Goal: Information Seeking & Learning: Learn about a topic

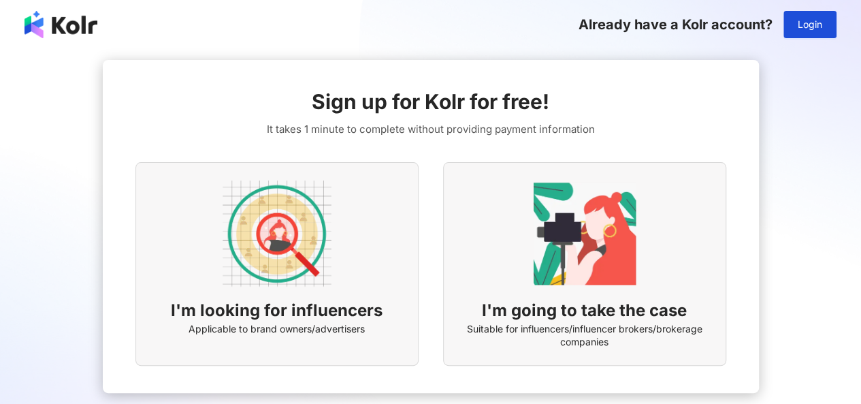
click at [306, 234] on img at bounding box center [277, 233] width 109 height 109
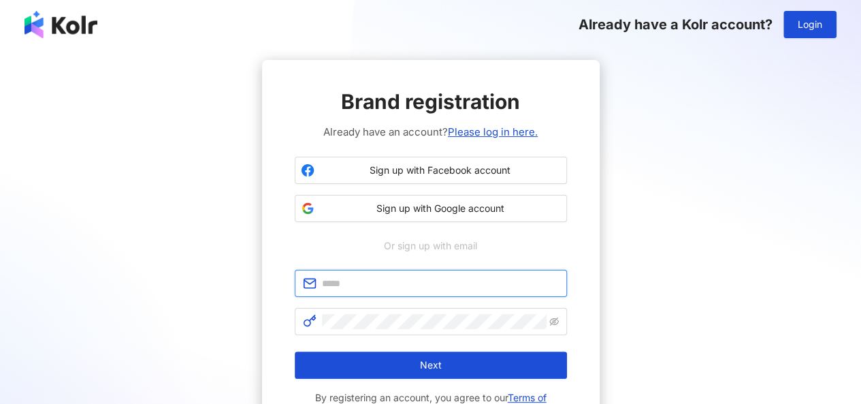
type input "**********"
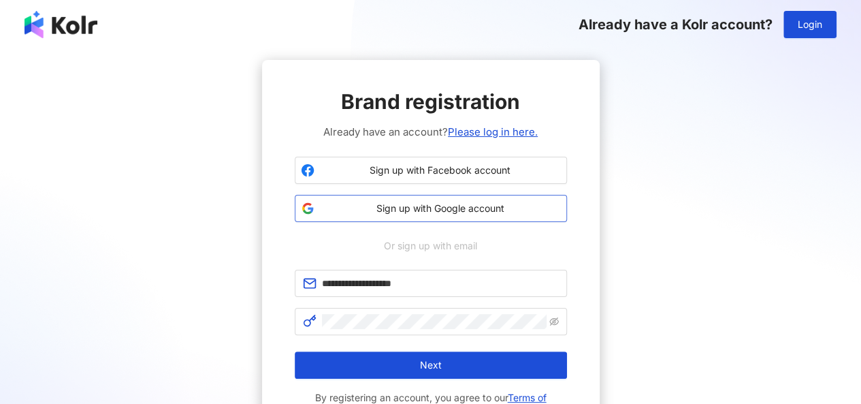
click at [464, 211] on span "Sign up with Google account" at bounding box center [440, 208] width 241 height 14
click at [443, 204] on span "Sign up with Google account" at bounding box center [440, 208] width 241 height 14
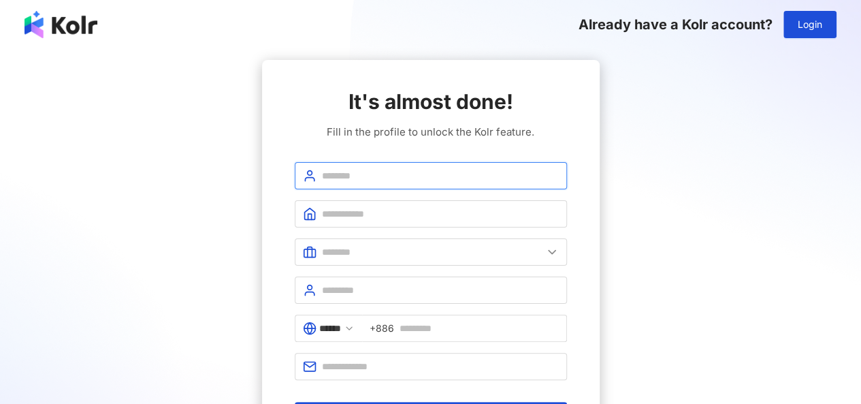
click at [432, 170] on input "text" at bounding box center [440, 175] width 237 height 15
type input "*****"
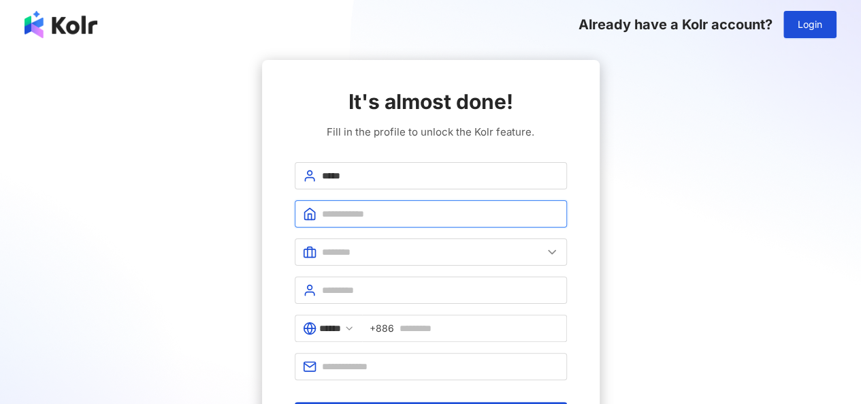
click at [357, 206] on input "text" at bounding box center [440, 213] width 237 height 15
type input "**********"
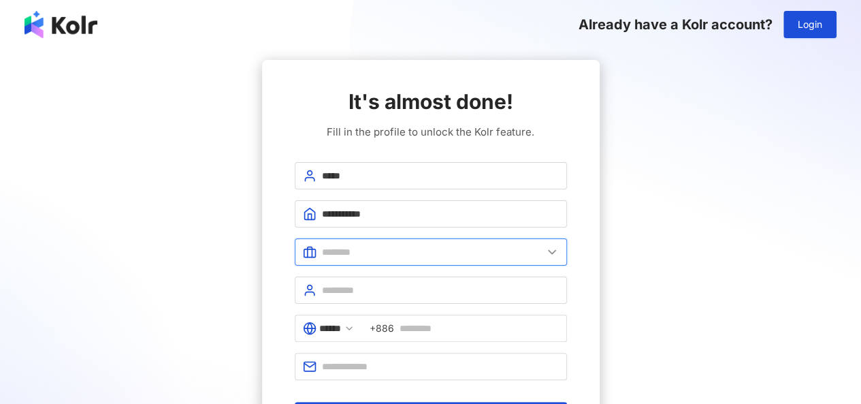
click at [361, 246] on input "text" at bounding box center [432, 251] width 221 height 15
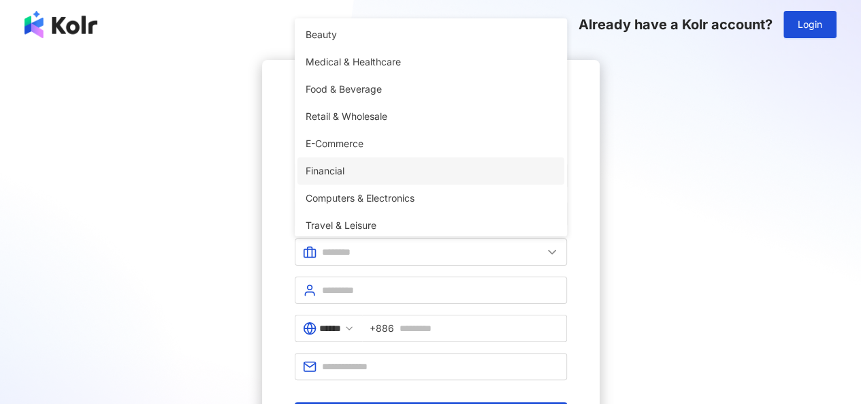
click at [359, 178] on li "Financial" at bounding box center [430, 170] width 267 height 27
type input "*********"
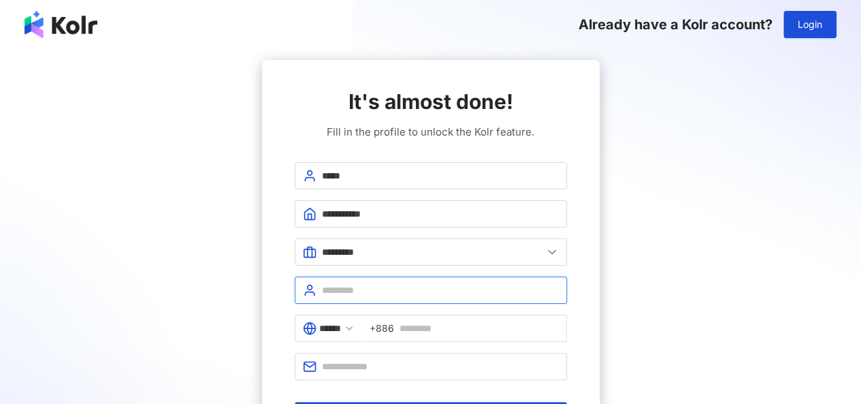
click at [376, 285] on input "text" at bounding box center [440, 290] width 237 height 15
type input "**********"
click at [341, 329] on input "******" at bounding box center [330, 328] width 22 height 15
click at [341, 327] on input "******" at bounding box center [330, 328] width 22 height 15
click at [332, 322] on input "******" at bounding box center [330, 328] width 22 height 15
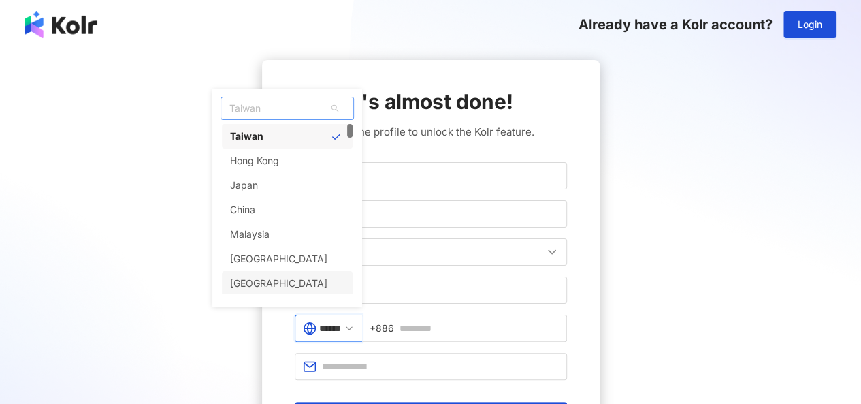
click at [317, 272] on div "[GEOGRAPHIC_DATA]" at bounding box center [287, 283] width 131 height 25
type input "********"
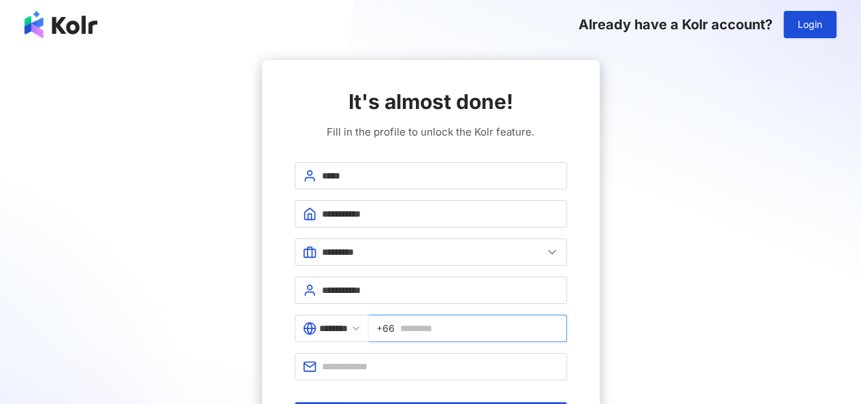
click at [452, 321] on input "text" at bounding box center [479, 328] width 159 height 15
type input "**********"
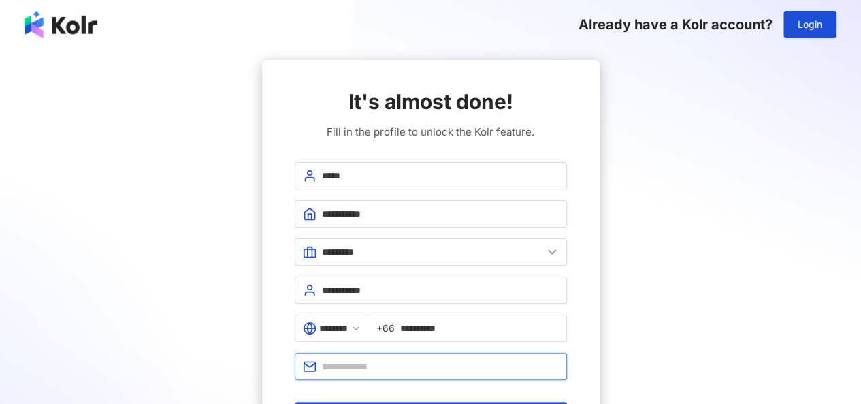
click at [441, 366] on input "text" at bounding box center [440, 366] width 237 height 15
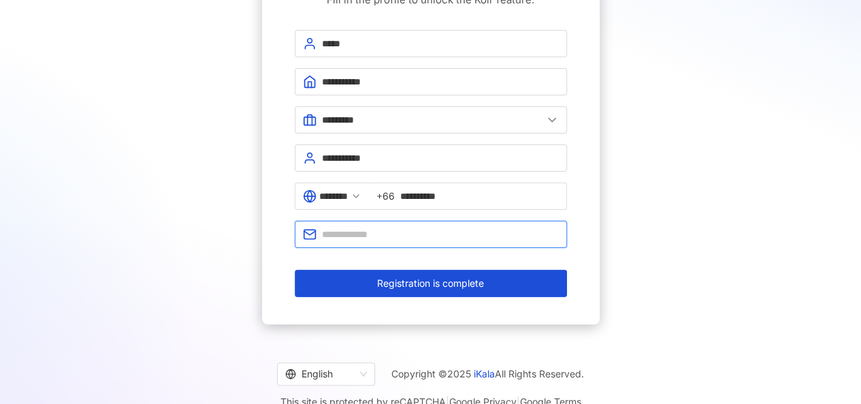
scroll to position [136, 0]
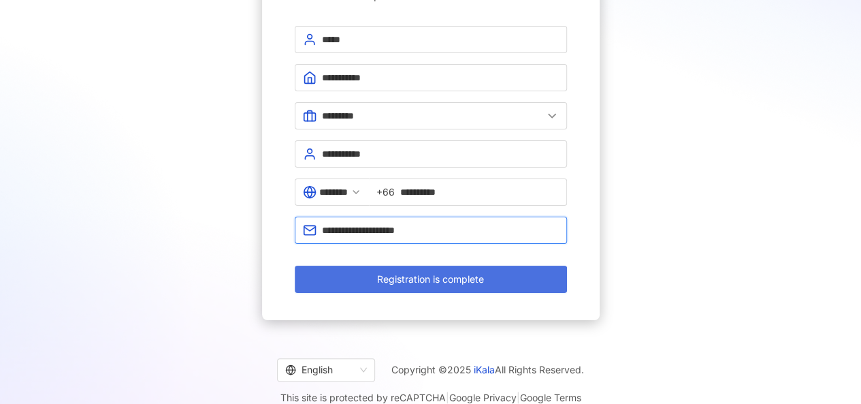
type input "**********"
click at [410, 277] on span "Registration is complete" at bounding box center [430, 279] width 107 height 11
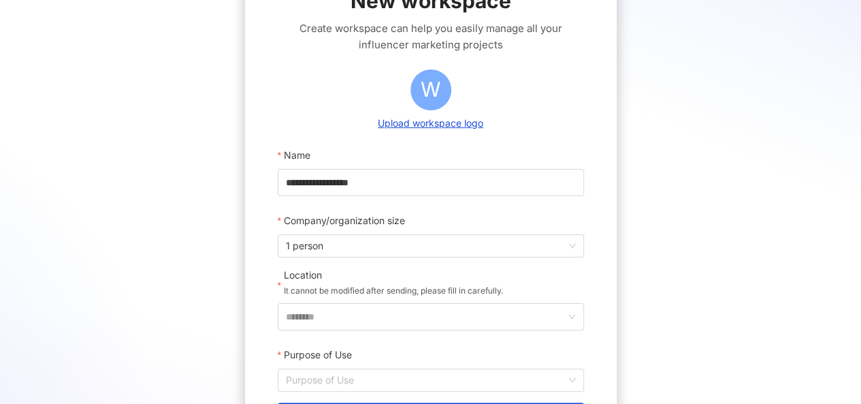
scroll to position [204, 0]
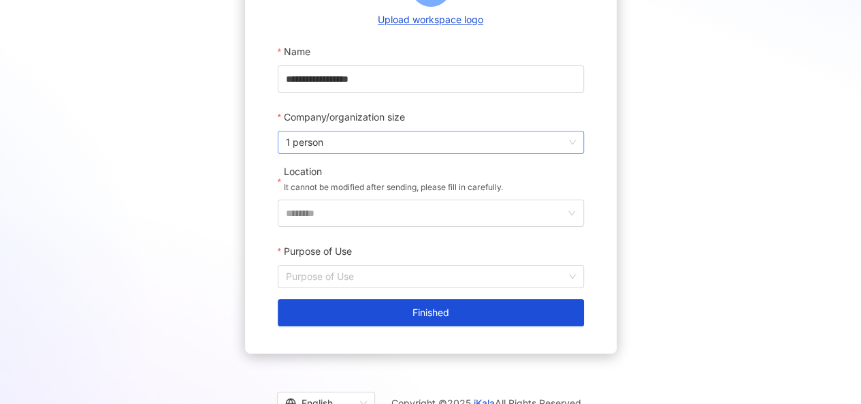
click at [339, 146] on span "1 person" at bounding box center [431, 142] width 290 height 22
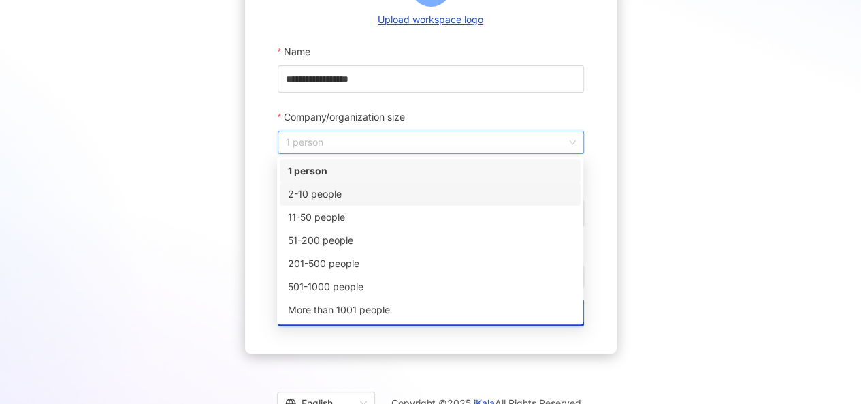
click at [325, 203] on div "2-10 people" at bounding box center [430, 193] width 301 height 23
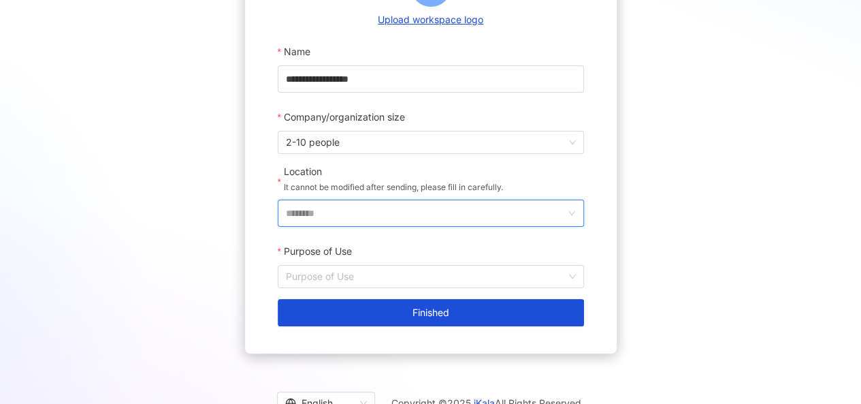
click at [369, 224] on input "********" at bounding box center [425, 213] width 279 height 26
click at [372, 212] on input "********" at bounding box center [425, 213] width 279 height 26
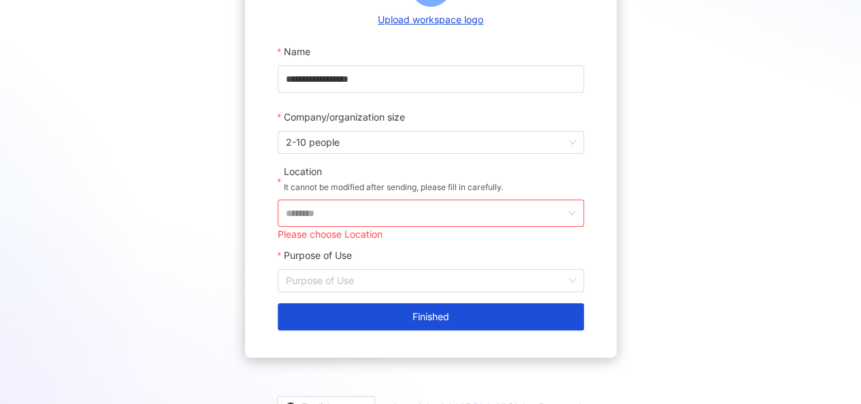
click at [494, 160] on form "**********" at bounding box center [431, 184] width 306 height 292
click at [449, 208] on input "********" at bounding box center [425, 213] width 279 height 26
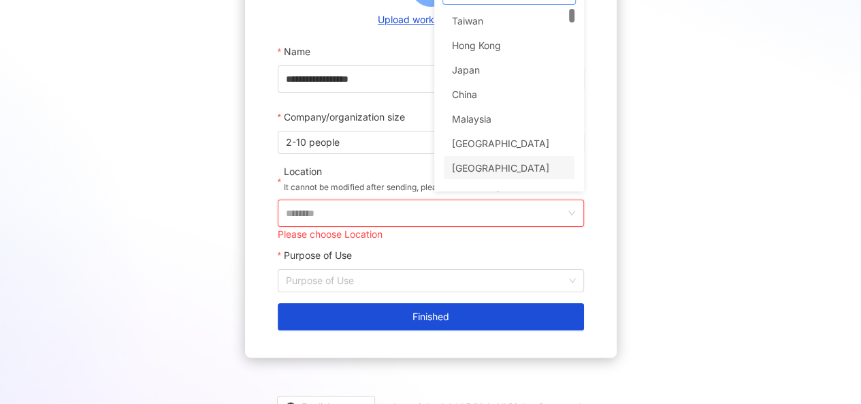
scroll to position [187, 0]
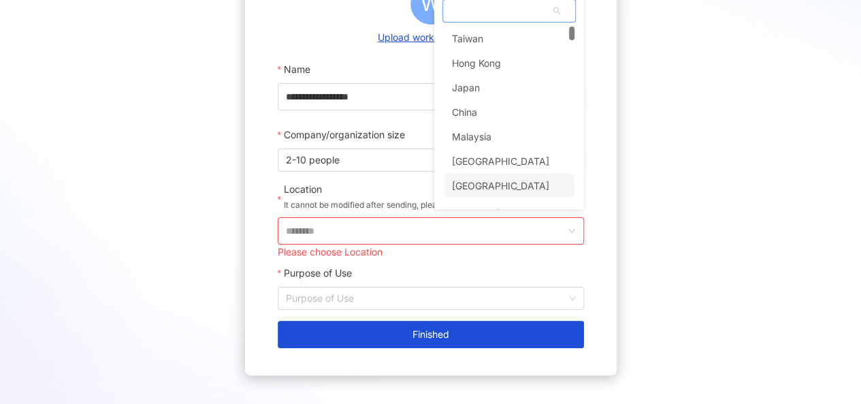
click at [501, 167] on div "Taiwan Hong Kong Japan China Malaysia Singapore Thailand Vietnam" at bounding box center [509, 125] width 131 height 196
click at [389, 299] on input "Purpose of Use" at bounding box center [431, 298] width 290 height 22
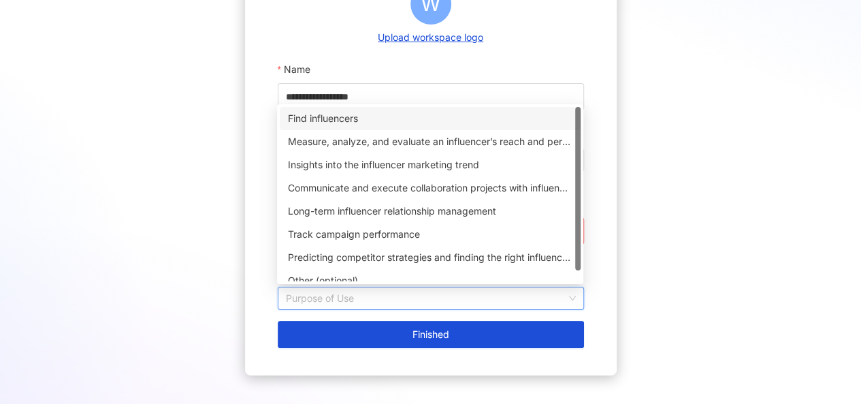
click at [370, 123] on div "Find influencers" at bounding box center [430, 118] width 285 height 15
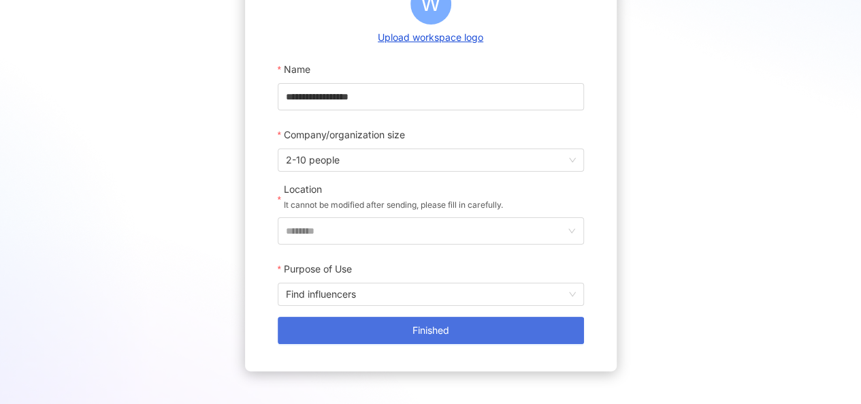
click at [389, 334] on button "Finished" at bounding box center [431, 330] width 306 height 27
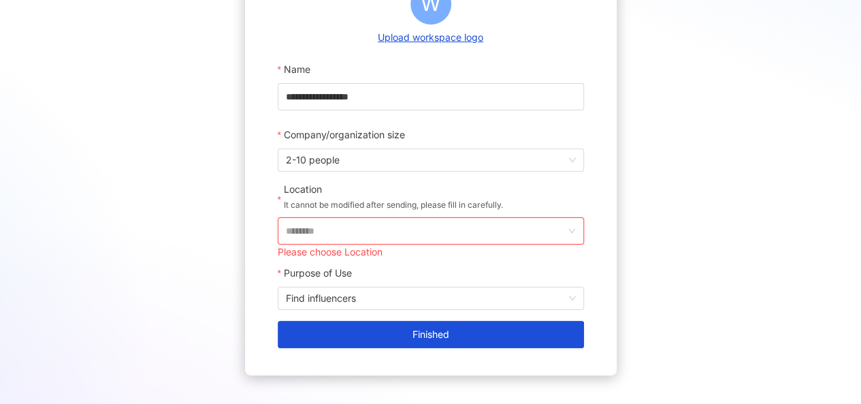
click at [317, 218] on input "********" at bounding box center [425, 231] width 279 height 26
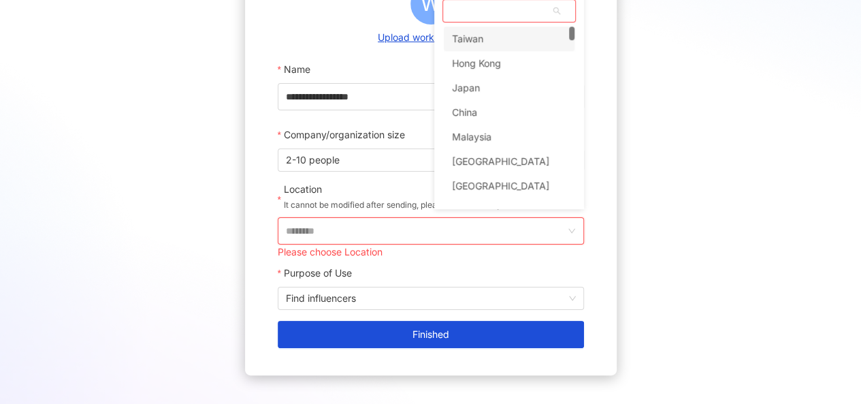
click at [332, 225] on input "********" at bounding box center [425, 231] width 279 height 26
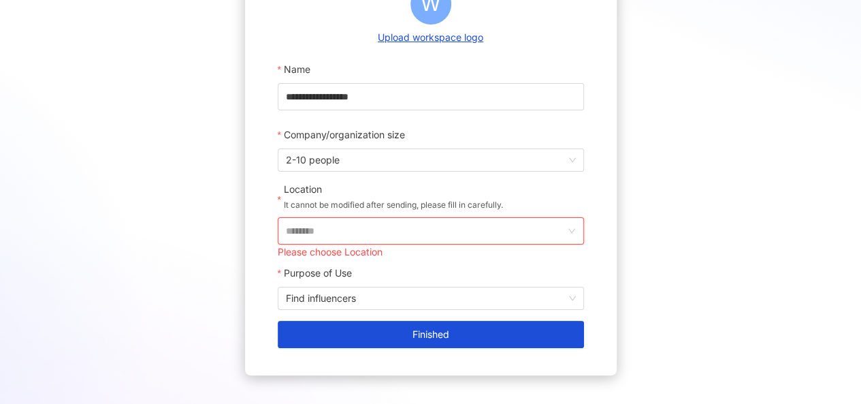
click at [448, 230] on input "********" at bounding box center [425, 231] width 279 height 26
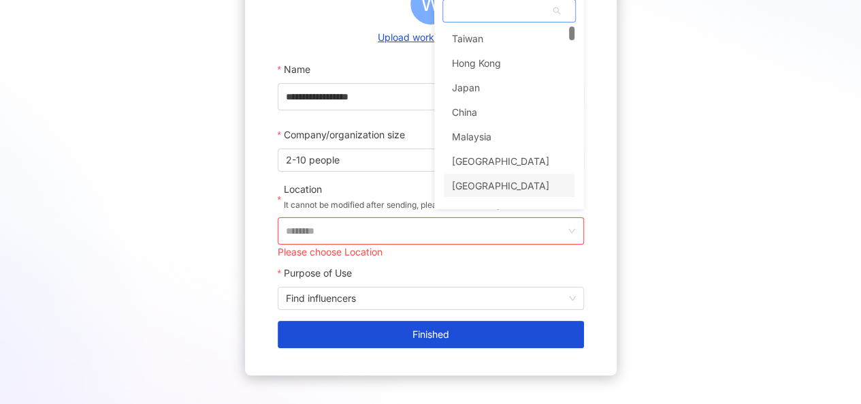
click at [496, 187] on div "[GEOGRAPHIC_DATA]" at bounding box center [509, 186] width 131 height 25
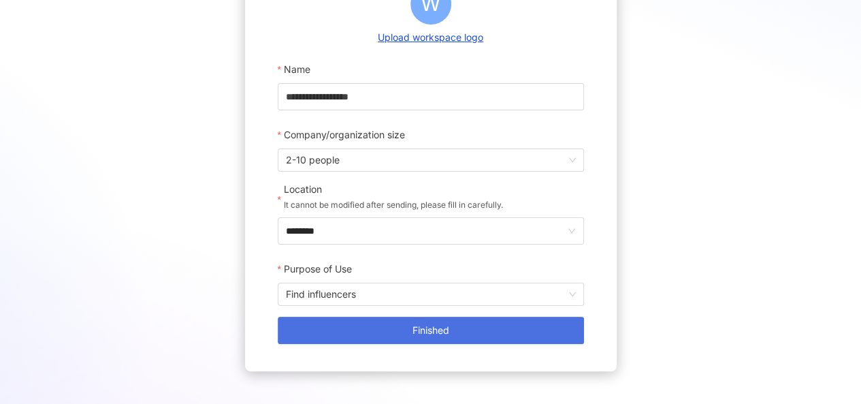
click at [424, 334] on span "Finished" at bounding box center [431, 330] width 37 height 11
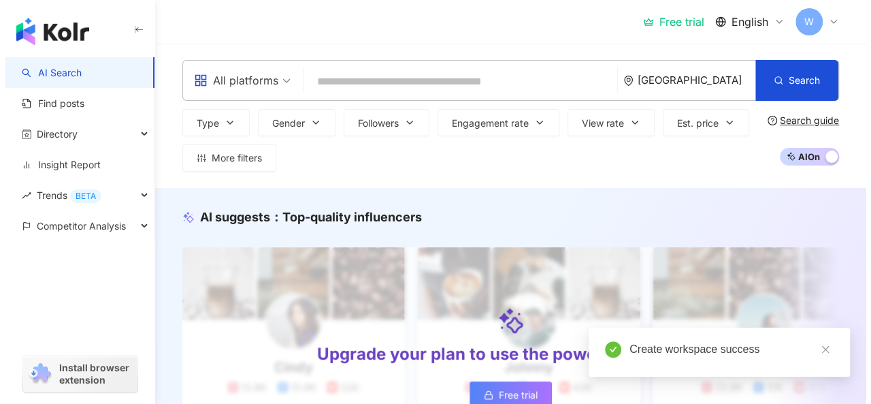
scroll to position [340, 0]
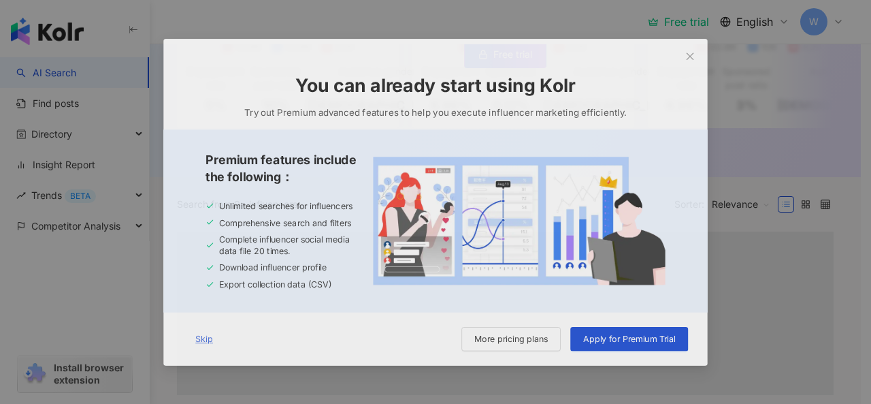
click at [170, 357] on span "Skip" at bounding box center [175, 355] width 20 height 11
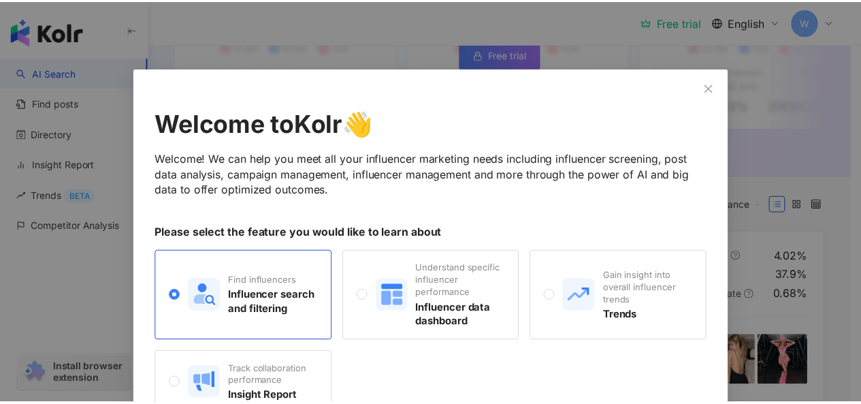
scroll to position [68, 0]
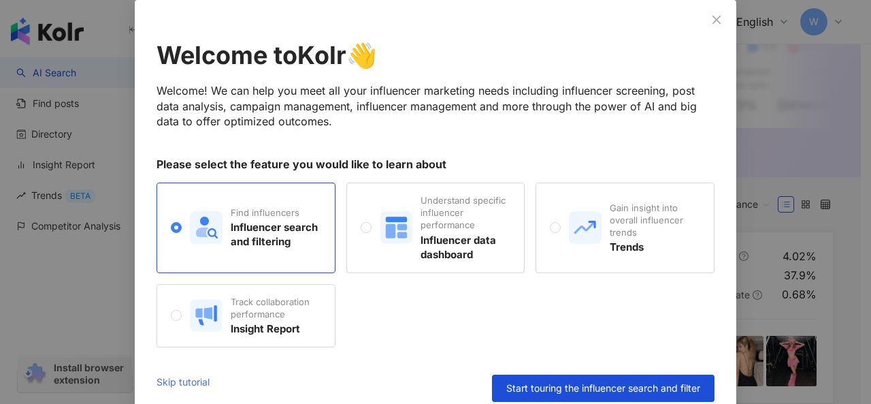
click at [185, 383] on link "Skip tutorial" at bounding box center [183, 387] width 53 height 27
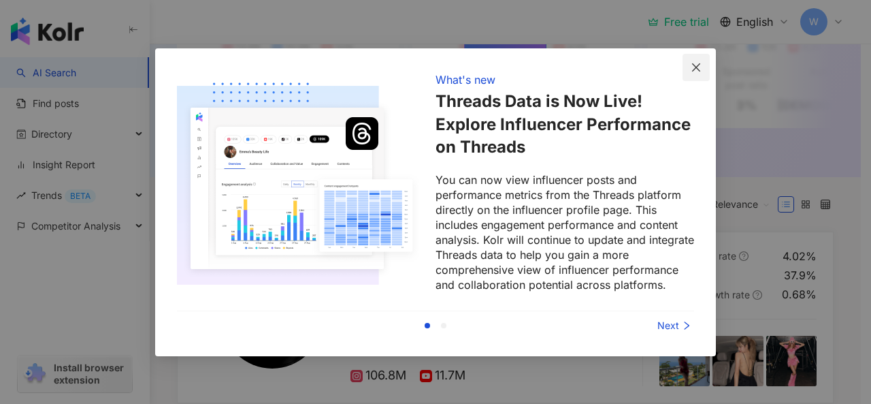
click at [690, 65] on span "Close" at bounding box center [696, 67] width 27 height 11
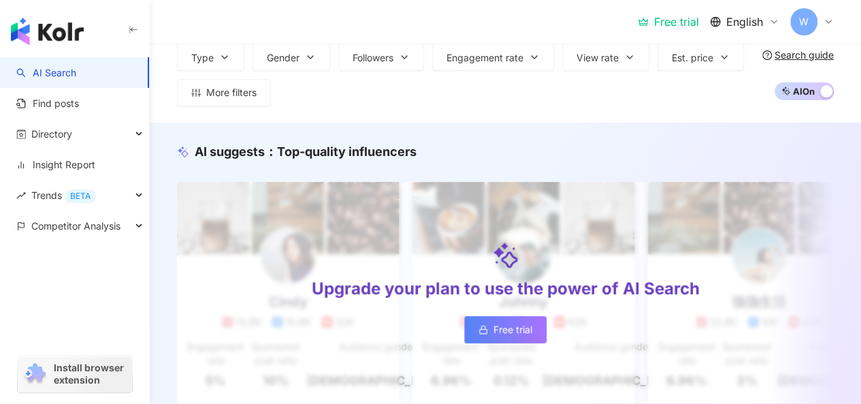
scroll to position [0, 0]
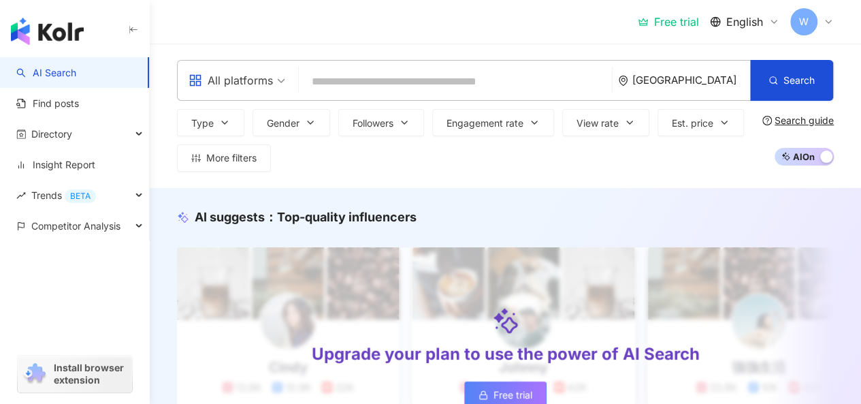
click at [332, 80] on input "search" at bounding box center [455, 82] width 302 height 26
click at [371, 82] on input "search" at bounding box center [455, 82] width 302 height 26
click at [355, 82] on input "search" at bounding box center [455, 82] width 302 height 26
paste input "*********"
type input "*********"
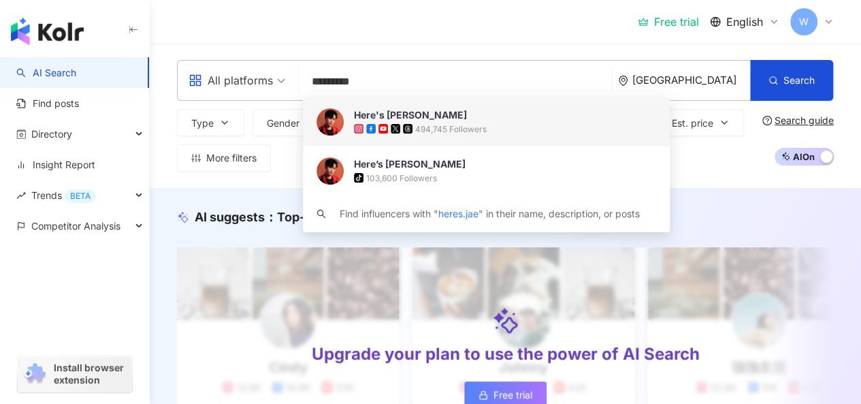
click at [329, 130] on img at bounding box center [330, 121] width 27 height 27
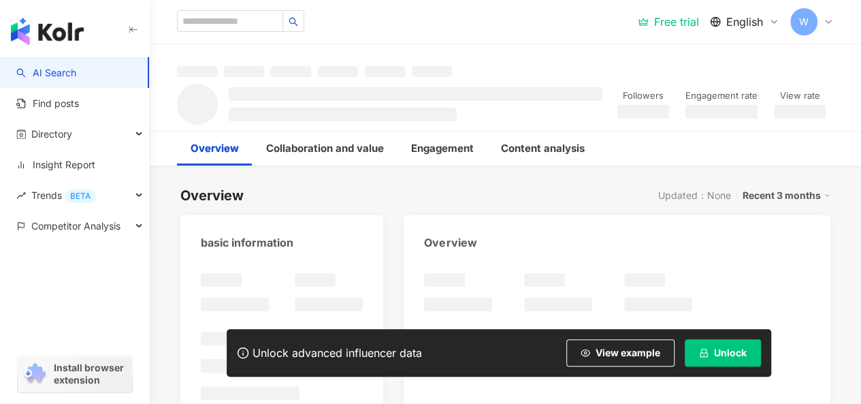
click at [747, 345] on button "Unlock" at bounding box center [723, 352] width 76 height 27
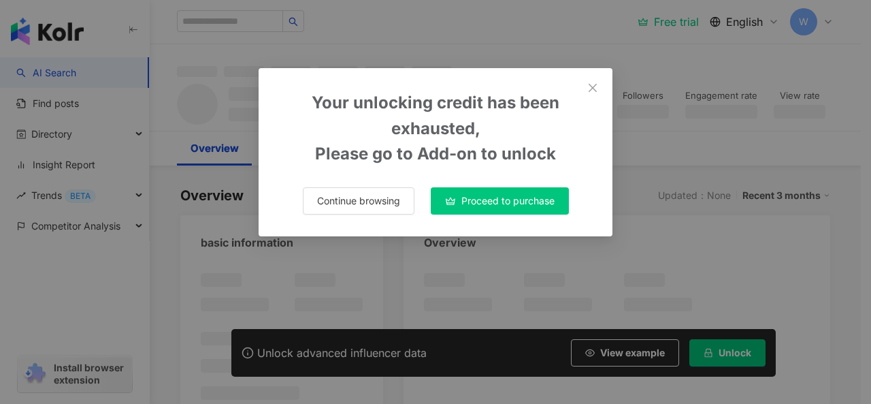
click at [523, 201] on div "Your unlocking credit has been exhausted, Please go to Add-on to unlock Continu…" at bounding box center [435, 202] width 871 height 404
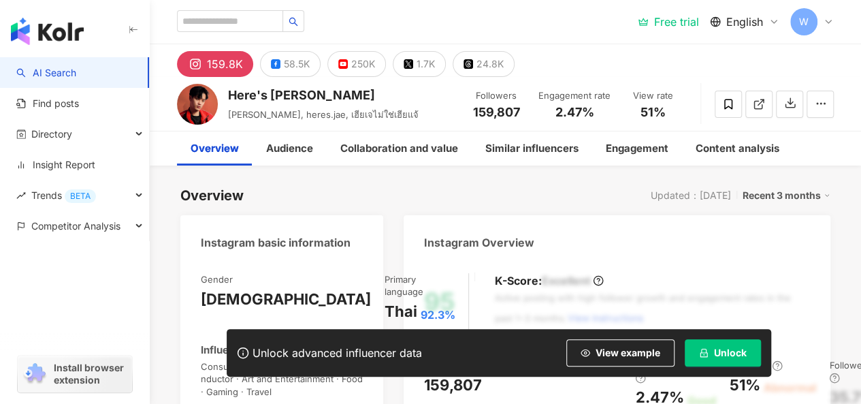
click at [735, 353] on span "Unlock" at bounding box center [730, 352] width 33 height 11
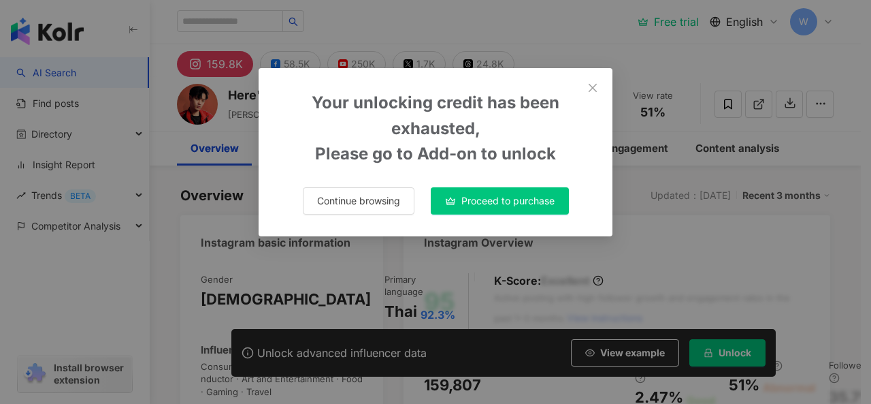
click at [506, 202] on span "Proceed to purchase" at bounding box center [508, 200] width 93 height 11
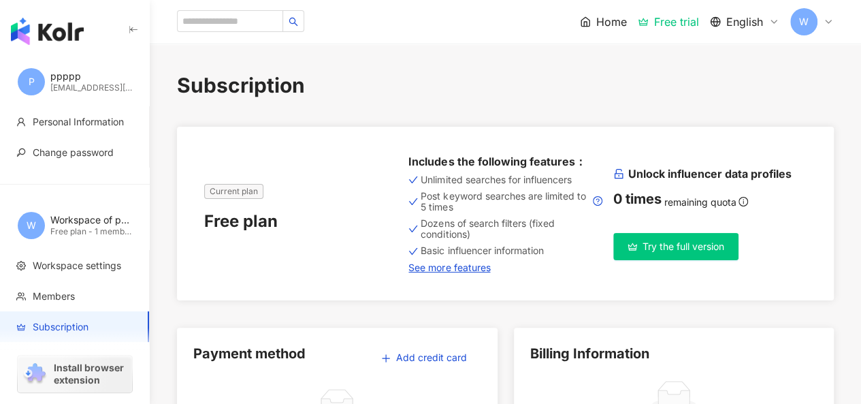
click at [688, 248] on span "Try the full version" at bounding box center [684, 246] width 82 height 11
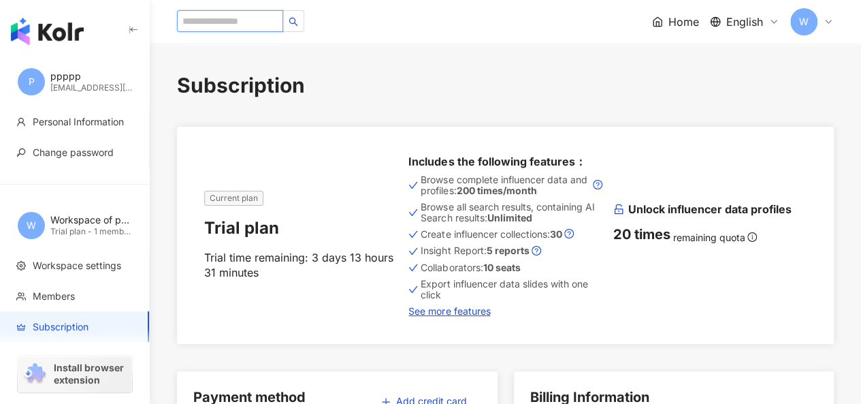
click at [260, 20] on input "search" at bounding box center [230, 21] width 106 height 22
paste input "*********"
type input "*********"
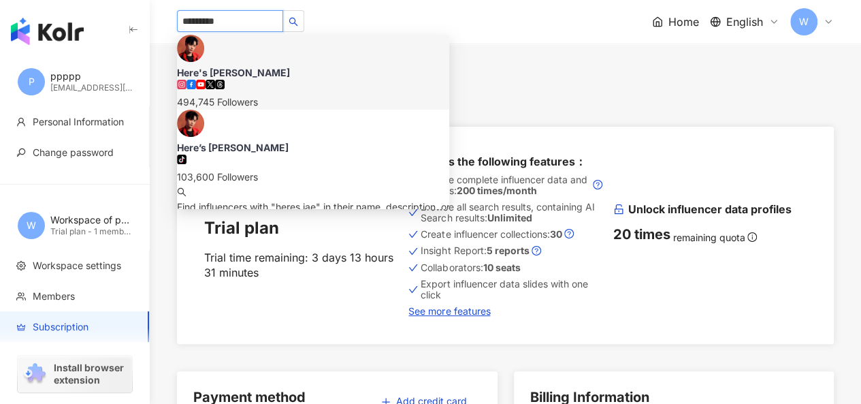
click at [204, 62] on img at bounding box center [190, 48] width 27 height 27
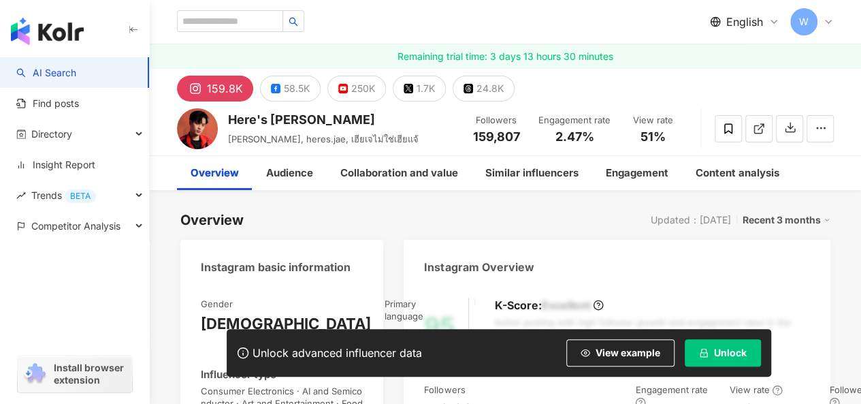
click at [709, 356] on button "Unlock" at bounding box center [723, 352] width 76 height 27
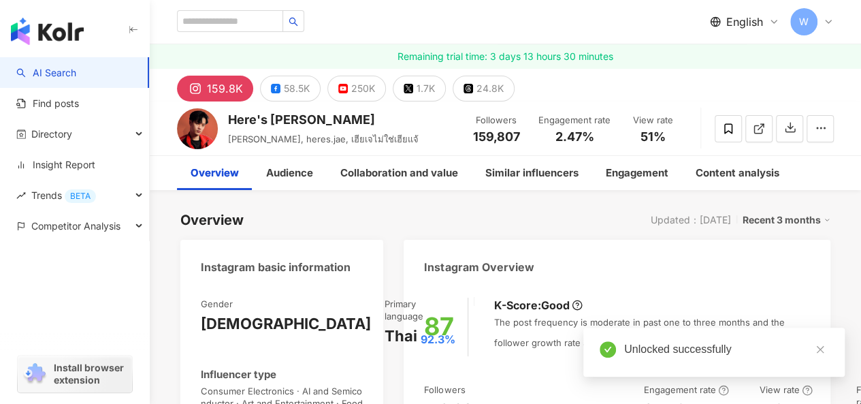
click at [597, 133] on div "2.47%" at bounding box center [574, 137] width 72 height 14
click at [587, 255] on div "Instagram Overview" at bounding box center [617, 262] width 427 height 44
click at [821, 349] on icon "close" at bounding box center [821, 349] width 10 height 10
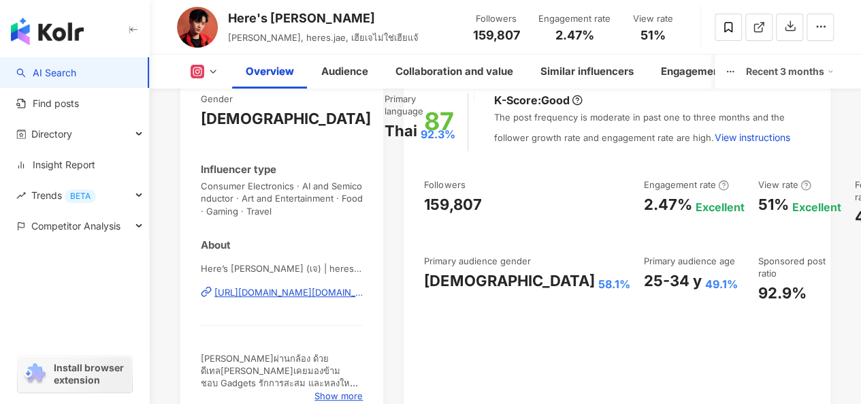
scroll to position [204, 0]
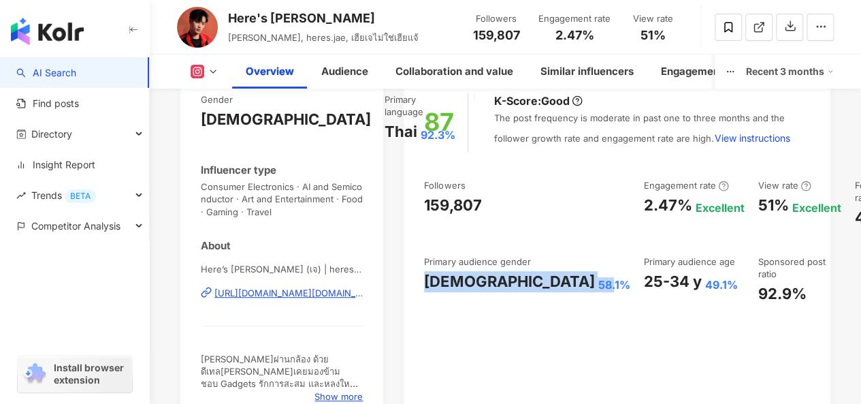
drag, startPoint x: 427, startPoint y: 295, endPoint x: 492, endPoint y: 295, distance: 64.7
click at [492, 292] on div "Male 58.1%" at bounding box center [527, 281] width 206 height 21
copy div "Male 58.1%"
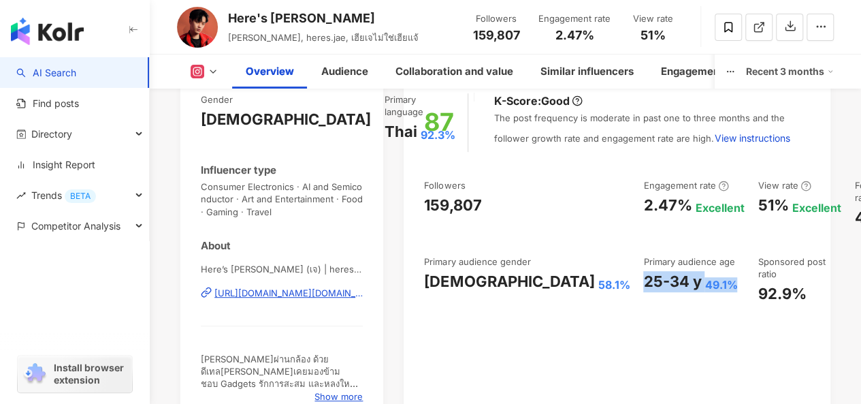
drag, startPoint x: 522, startPoint y: 284, endPoint x: 611, endPoint y: 284, distance: 88.5
click at [643, 284] on div "25-34 y 49.1%" at bounding box center [693, 281] width 101 height 21
copy div "25-34 y 49.1%"
drag, startPoint x: 642, startPoint y: 37, endPoint x: 662, endPoint y: 38, distance: 20.5
click at [662, 38] on span "51%" at bounding box center [653, 36] width 25 height 14
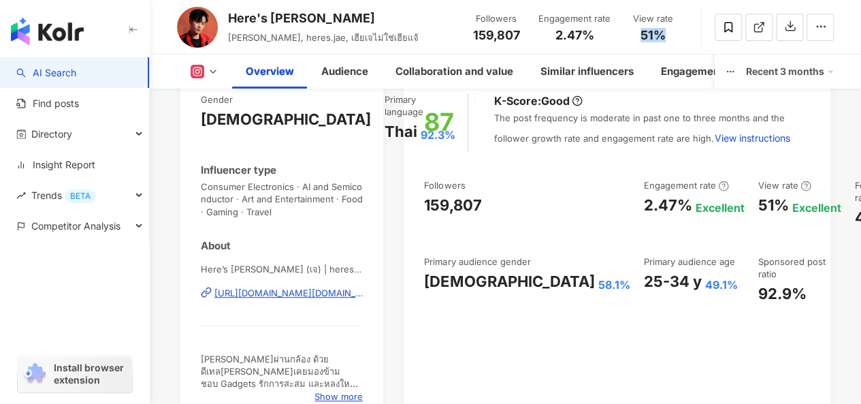
copy span "51%"
click at [280, 9] on div "Here's Jae Jae Thachaparn, heres.jae, เฮียเจไม่ใช่เฮียแจ้ Followers 159,807 Eng…" at bounding box center [505, 27] width 711 height 54
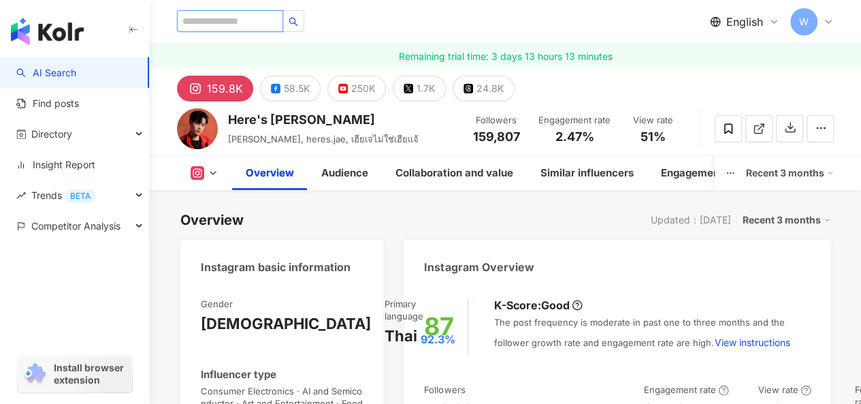
paste input "*********"
type input "*********"
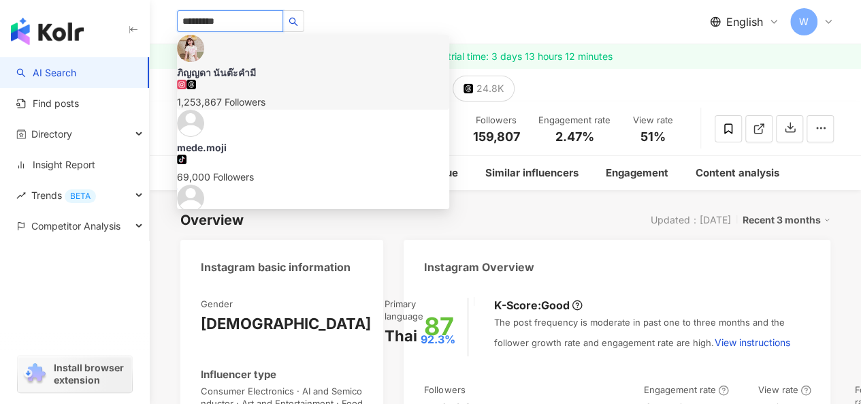
click at [296, 80] on div "1,253,867 Followers" at bounding box center [313, 95] width 272 height 30
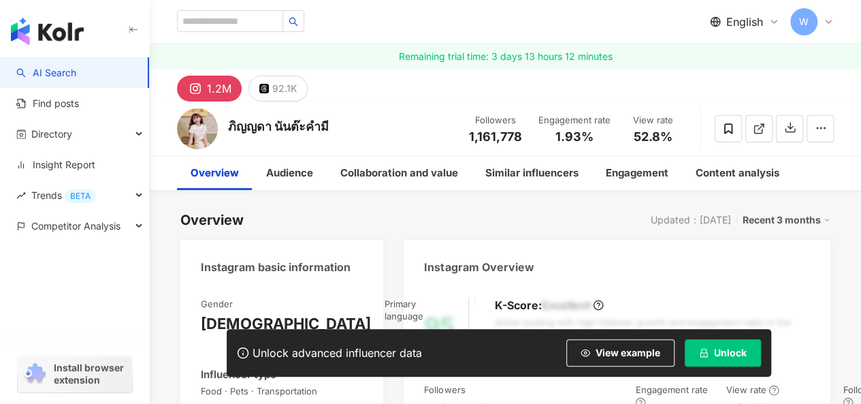
click at [723, 350] on span "Unlock" at bounding box center [730, 352] width 33 height 11
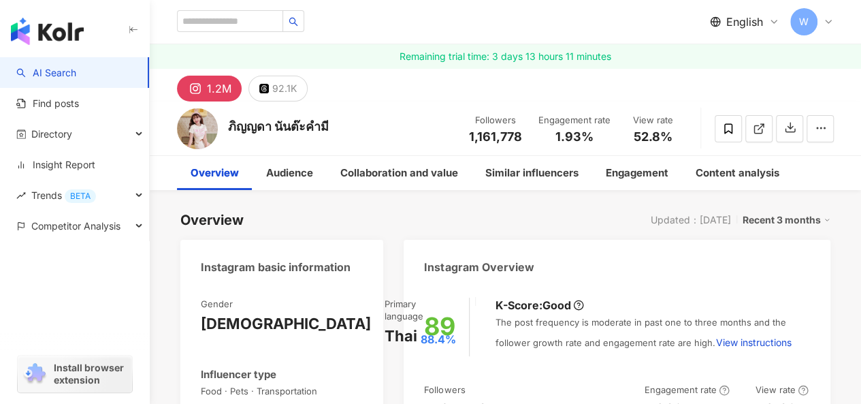
drag, startPoint x: 546, startPoint y: 137, endPoint x: 569, endPoint y: 137, distance: 23.1
click at [644, 399] on div "1.93%" at bounding box center [666, 409] width 45 height 21
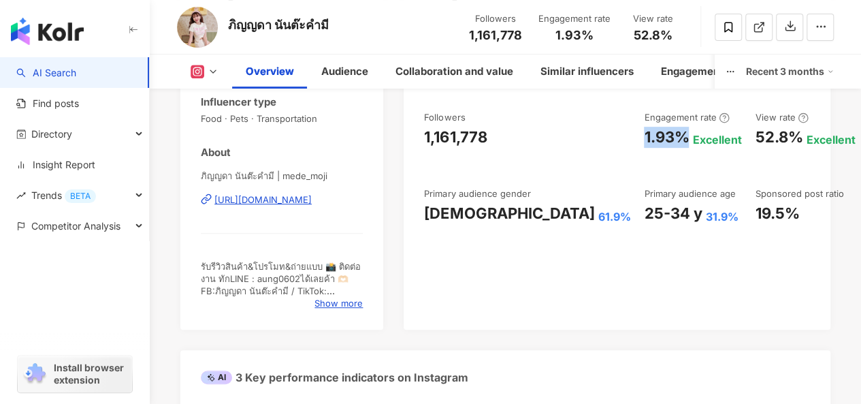
click at [494, 214] on div "Female 61.9%" at bounding box center [527, 213] width 206 height 21
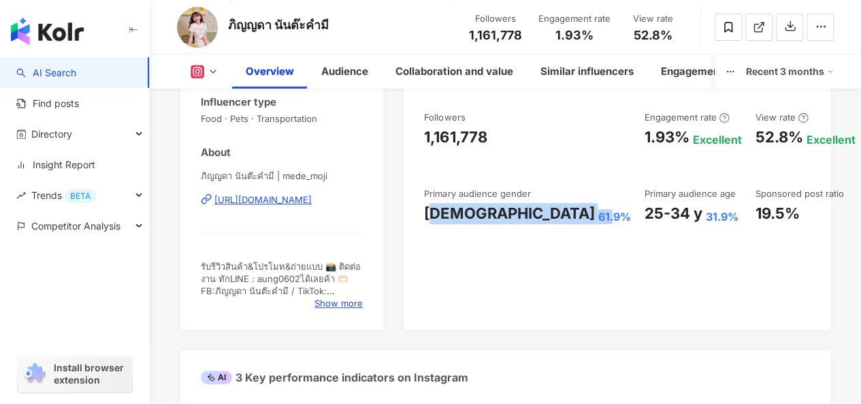
drag, startPoint x: 470, startPoint y: 216, endPoint x: 441, endPoint y: 351, distance: 138.4
click at [520, 216] on div "89 K-Score : Good The post frequency is moderate in past one to three months an…" at bounding box center [617, 171] width 427 height 318
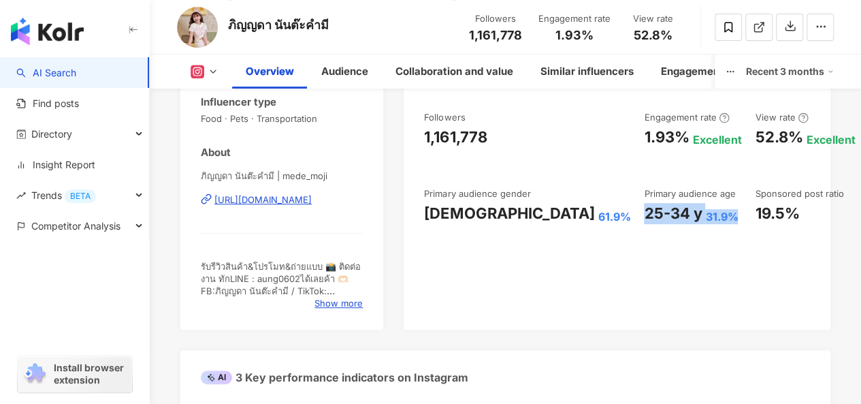
drag, startPoint x: 528, startPoint y: 201, endPoint x: 617, endPoint y: 198, distance: 89.2
click at [644, 203] on div "25-34 y 31.9%" at bounding box center [692, 213] width 97 height 21
copy div "25-34 y 31.9%"
drag, startPoint x: 643, startPoint y: 138, endPoint x: 686, endPoint y: 135, distance: 43.7
click at [755, 135] on div "52.8%" at bounding box center [779, 137] width 48 height 21
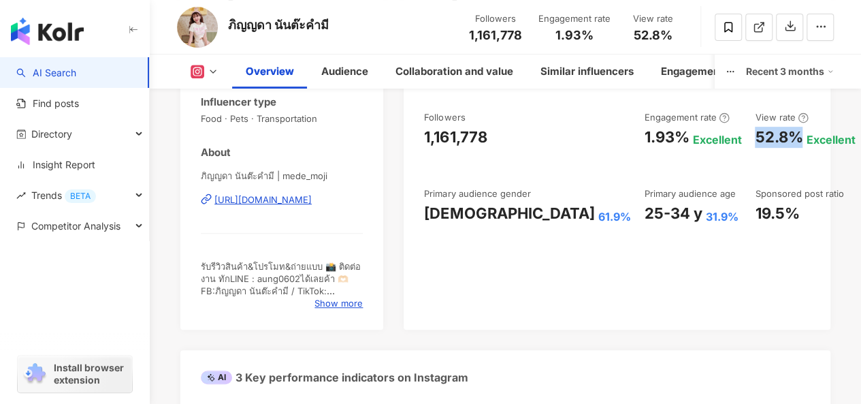
copy div "52.8%"
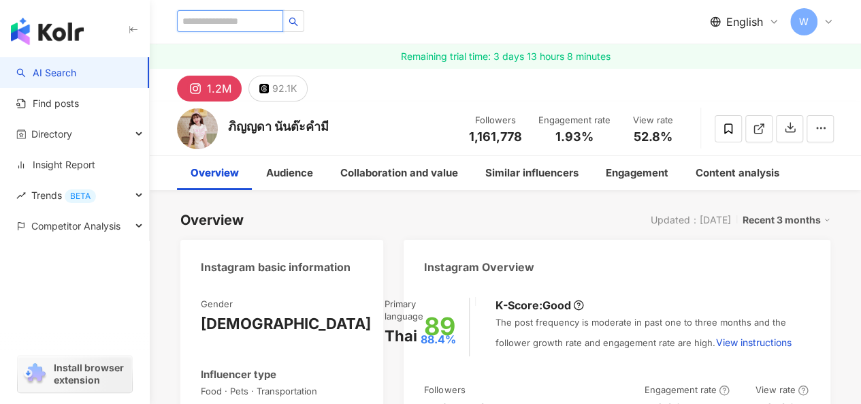
paste input "**********"
type input "**********"
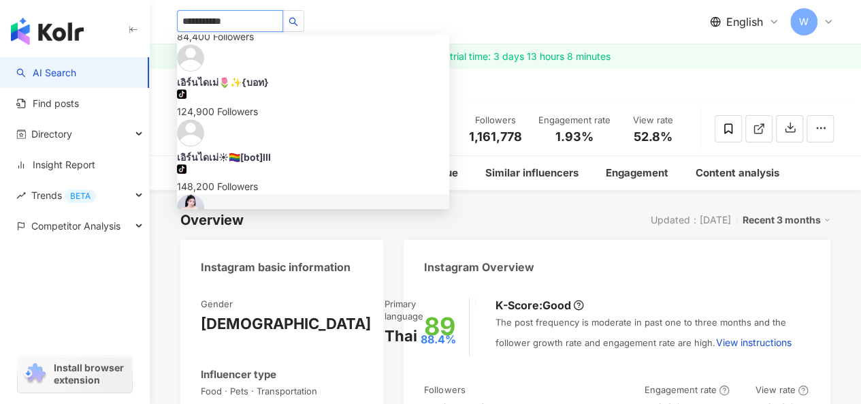
scroll to position [272, 0]
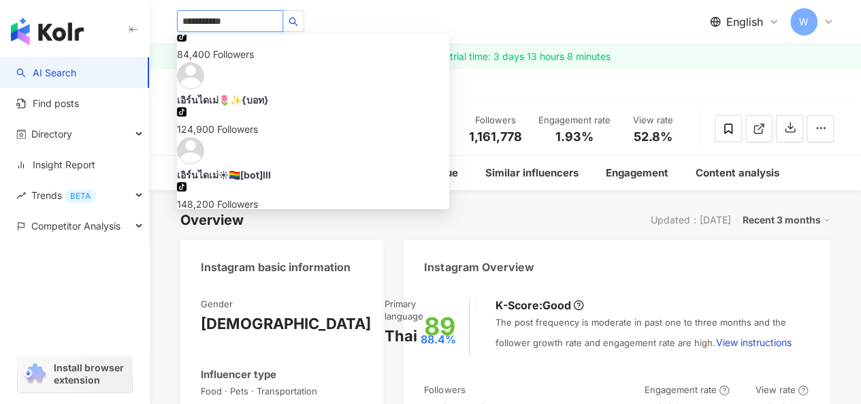
click at [202, 212] on img at bounding box center [190, 225] width 27 height 27
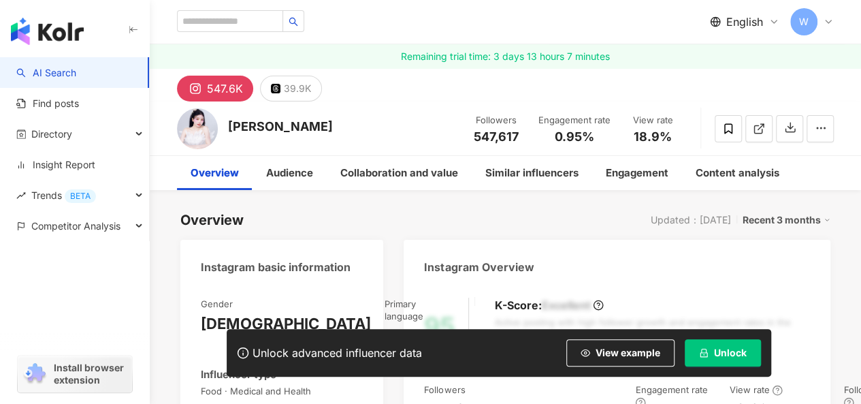
scroll to position [204, 0]
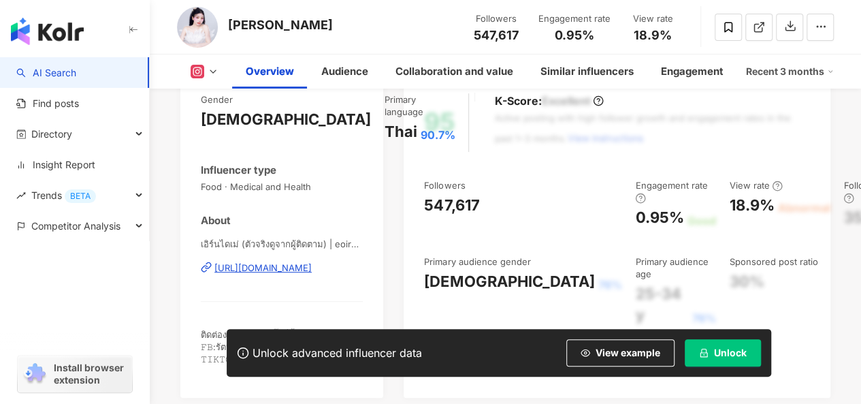
click at [702, 349] on icon "lock" at bounding box center [704, 353] width 10 height 10
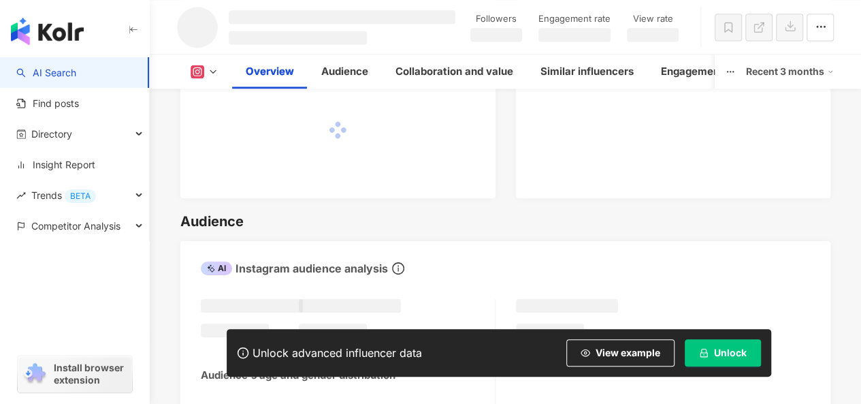
scroll to position [0, 0]
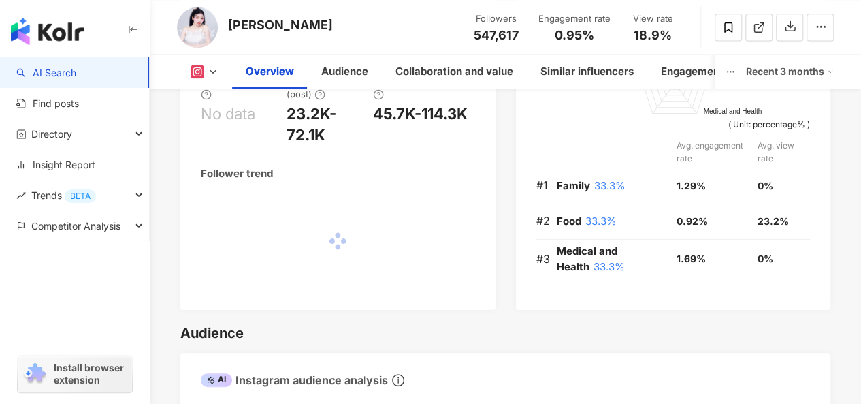
scroll to position [1036, 0]
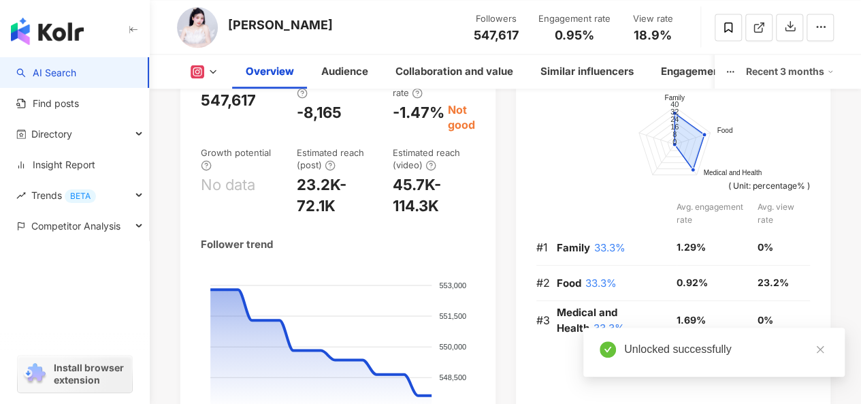
click at [358, 265] on foreignobject at bounding box center [338, 357] width 274 height 184
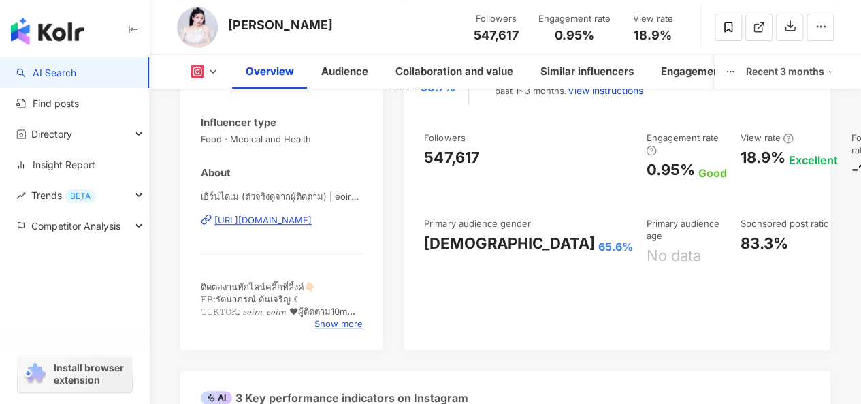
scroll to position [184, 0]
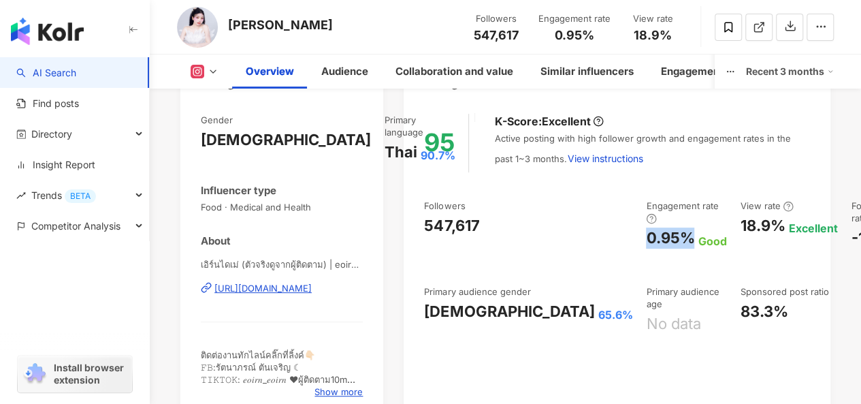
drag, startPoint x: 531, startPoint y: 233, endPoint x: 573, endPoint y: 239, distance: 42.6
click at [646, 239] on div "0.95%" at bounding box center [670, 237] width 48 height 21
copy div "0.95%"
click at [646, 233] on div "0.95%" at bounding box center [670, 237] width 48 height 21
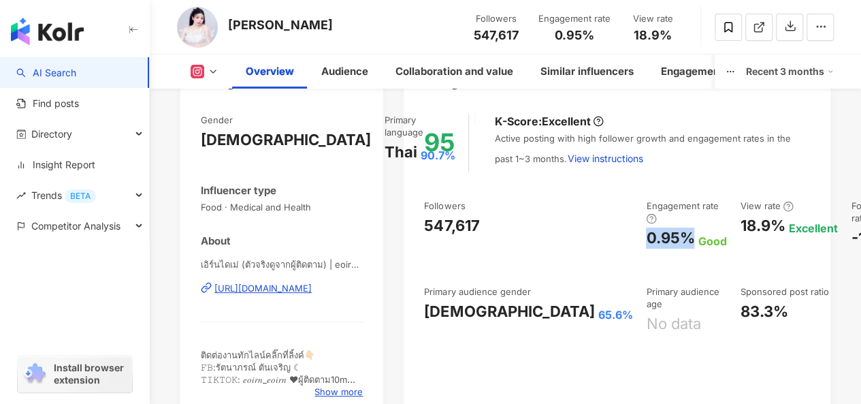
drag, startPoint x: 534, startPoint y: 238, endPoint x: 572, endPoint y: 238, distance: 38.8
click at [572, 238] on div "Followers 547,617 Engagement rate 0.95% Good View rate 18.9% Excellent Follower…" at bounding box center [617, 266] width 386 height 135
copy div "0.95%"
drag, startPoint x: 625, startPoint y: 222, endPoint x: 670, endPoint y: 222, distance: 44.9
click at [740, 222] on div "18.9% Excellent" at bounding box center [788, 225] width 97 height 21
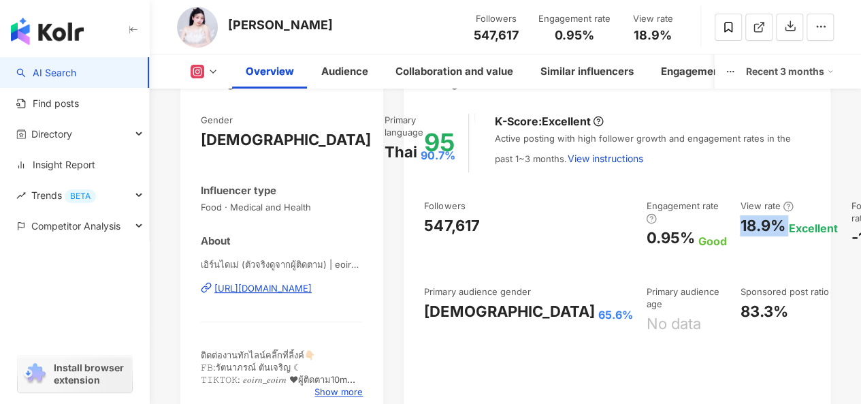
copy div "18.9%"
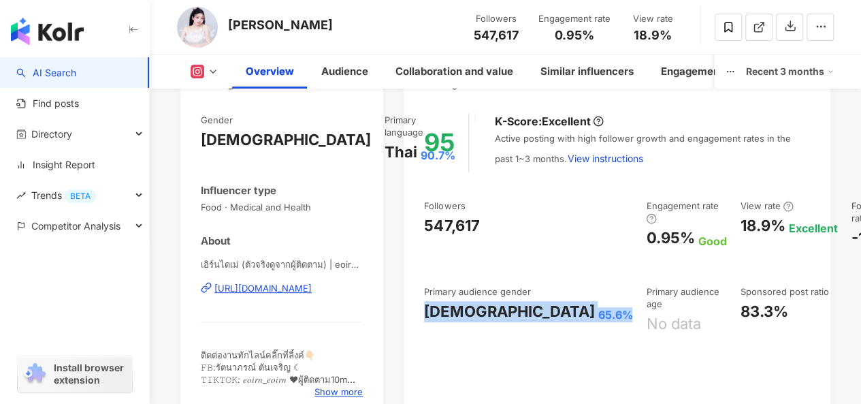
drag, startPoint x: 425, startPoint y: 325, endPoint x: 515, endPoint y: 325, distance: 89.2
click at [515, 322] on div "Female 65.6%" at bounding box center [528, 311] width 208 height 21
copy div "Female 65.6%"
click at [210, 73] on icon at bounding box center [213, 71] width 11 height 11
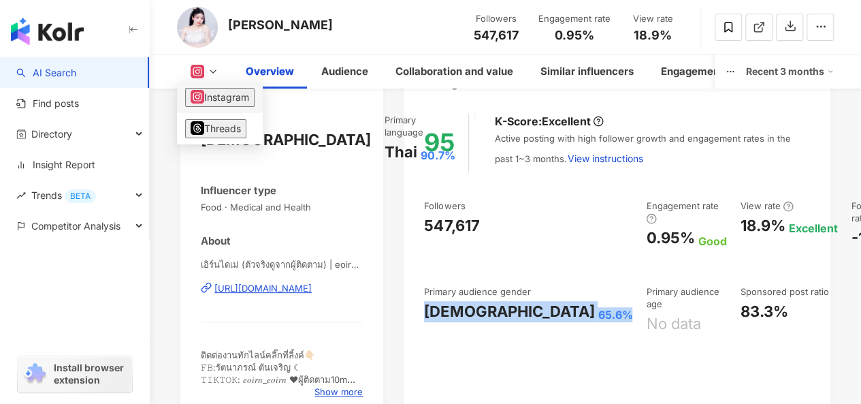
click at [222, 95] on button "Instagram" at bounding box center [219, 97] width 69 height 19
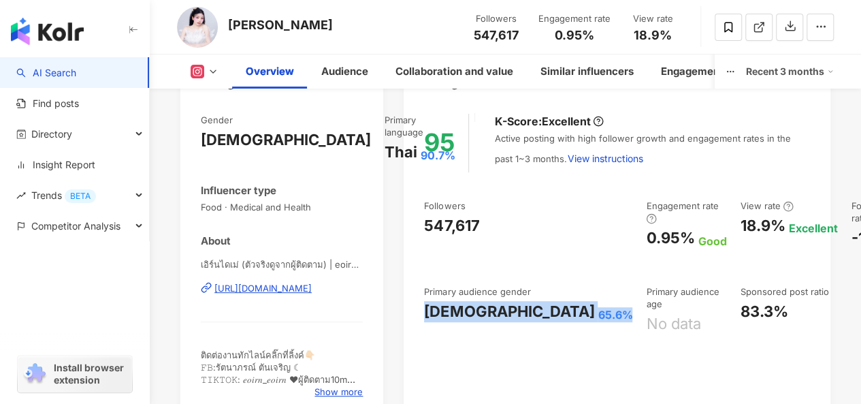
click at [212, 70] on icon at bounding box center [213, 71] width 11 height 11
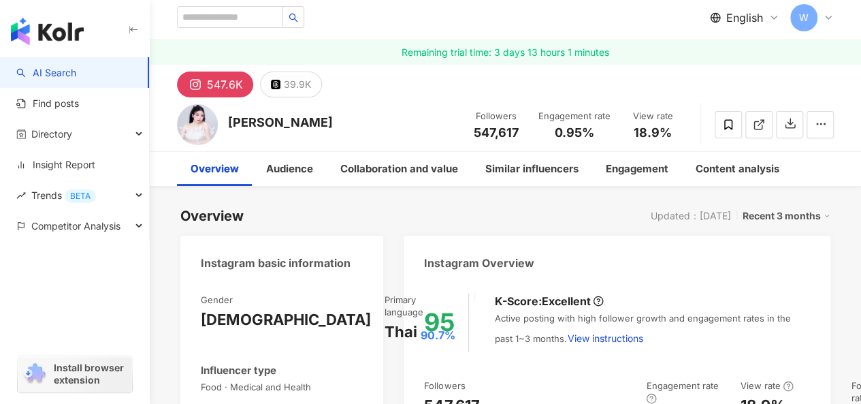
scroll to position [0, 0]
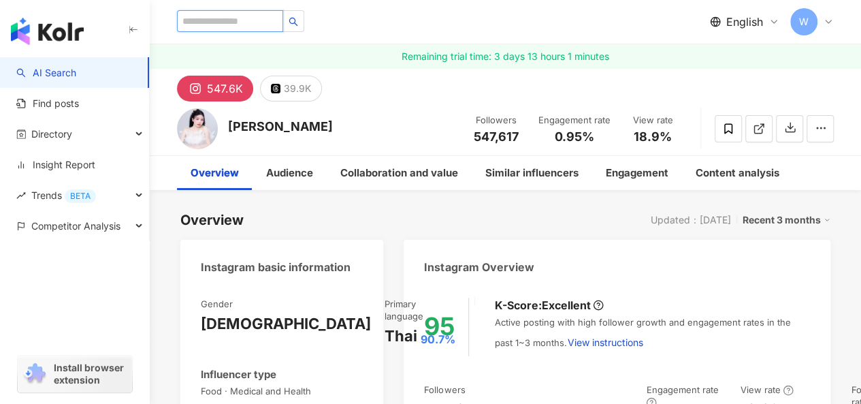
click at [240, 25] on input "search" at bounding box center [230, 21] width 106 height 22
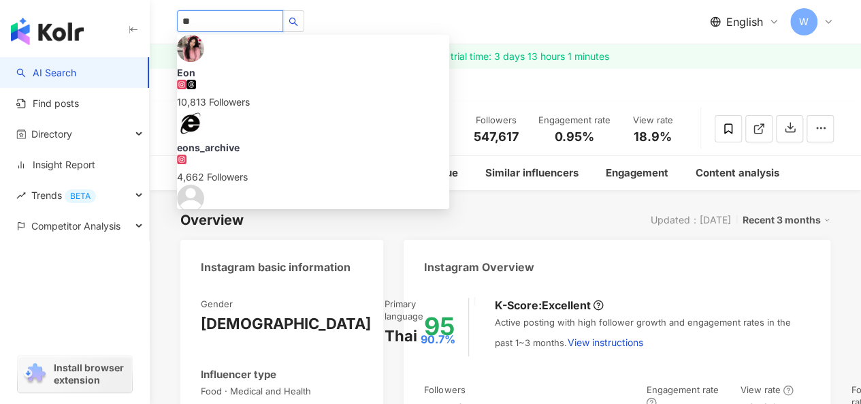
type input "*"
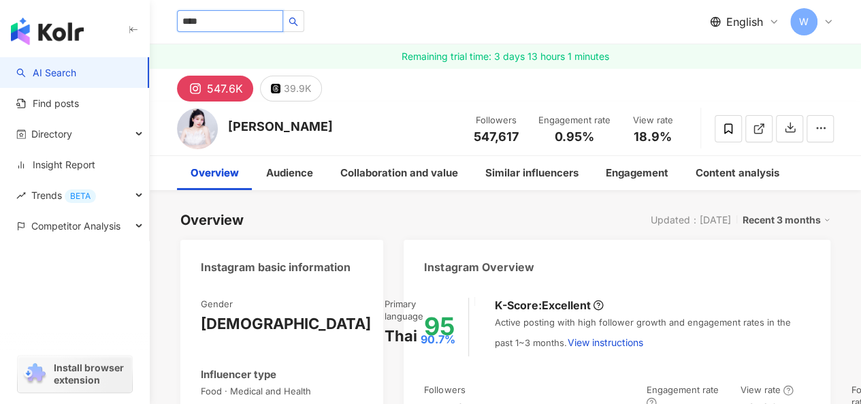
type input "*****"
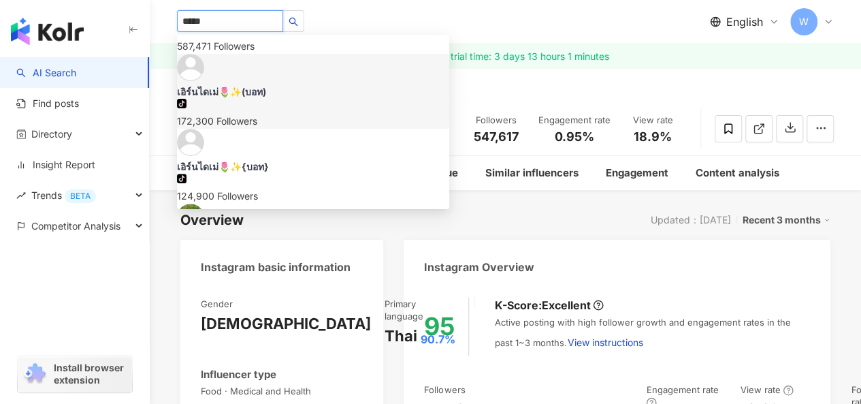
scroll to position [208, 0]
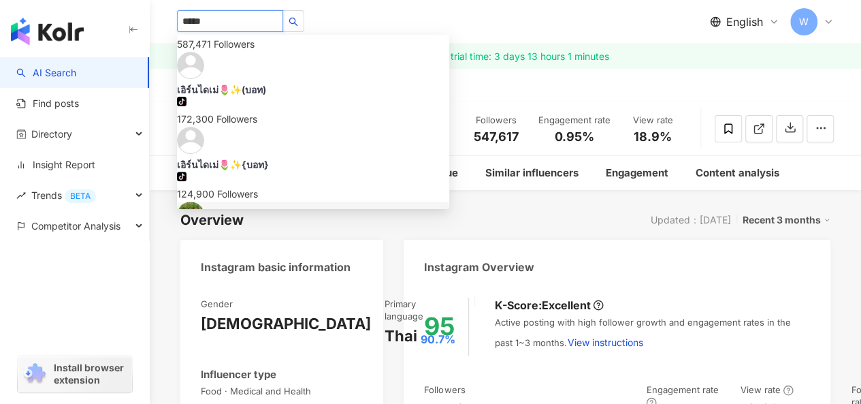
click at [285, 261] on div "12,800,000 Followers" at bounding box center [313, 268] width 272 height 15
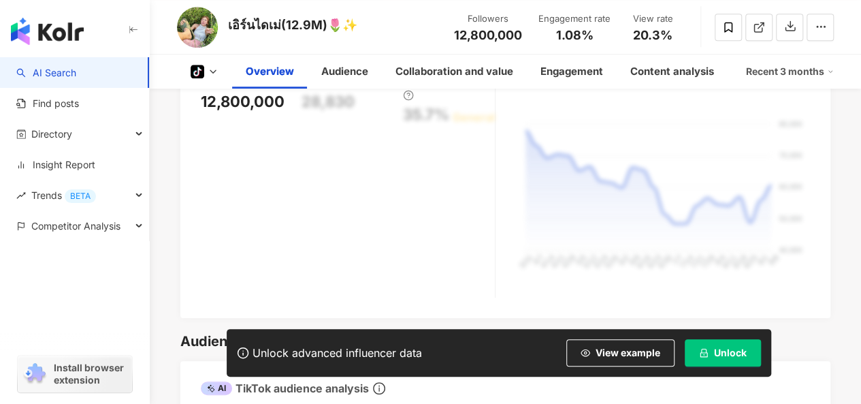
scroll to position [885, 0]
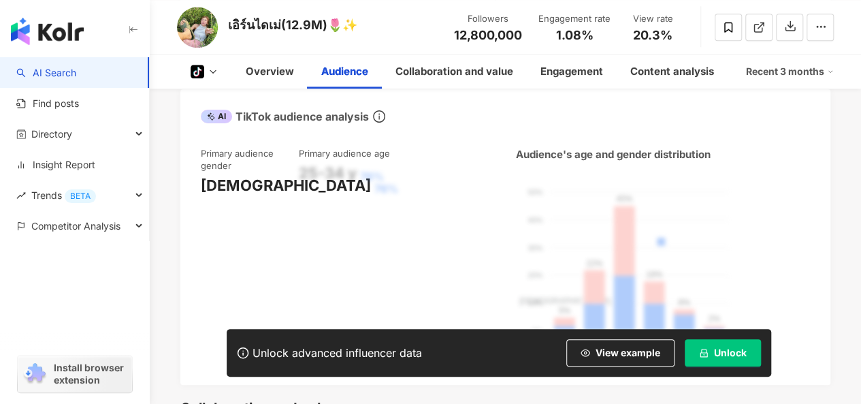
click at [731, 351] on span "Unlock" at bounding box center [730, 352] width 33 height 11
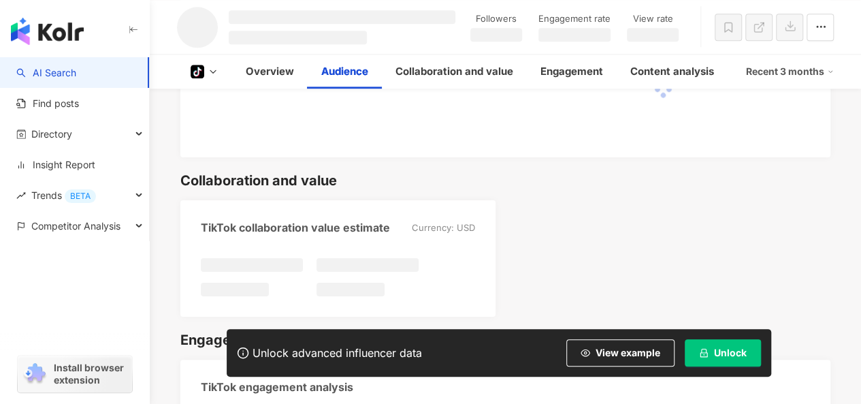
scroll to position [888, 0]
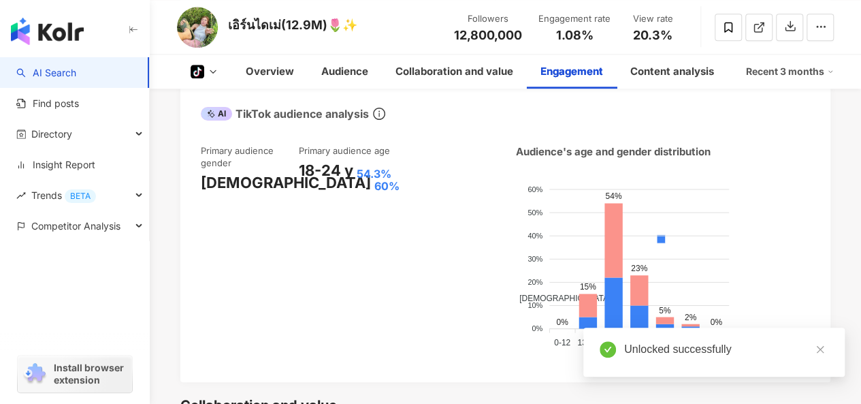
scroll to position [2034, 0]
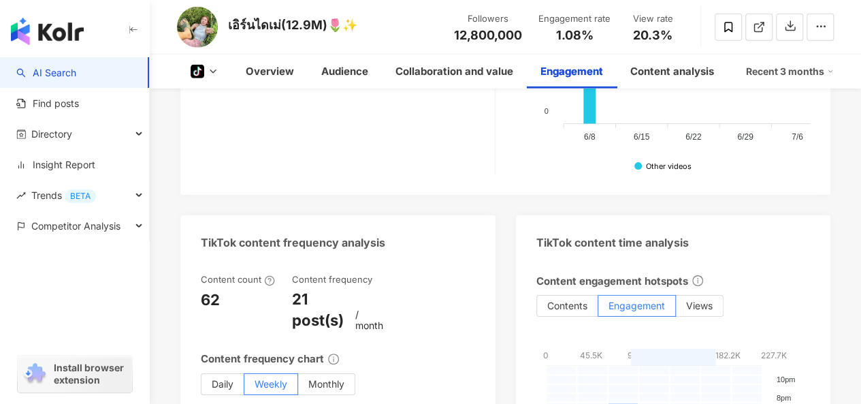
drag, startPoint x: 388, startPoint y: 284, endPoint x: 320, endPoint y: 403, distance: 137.2
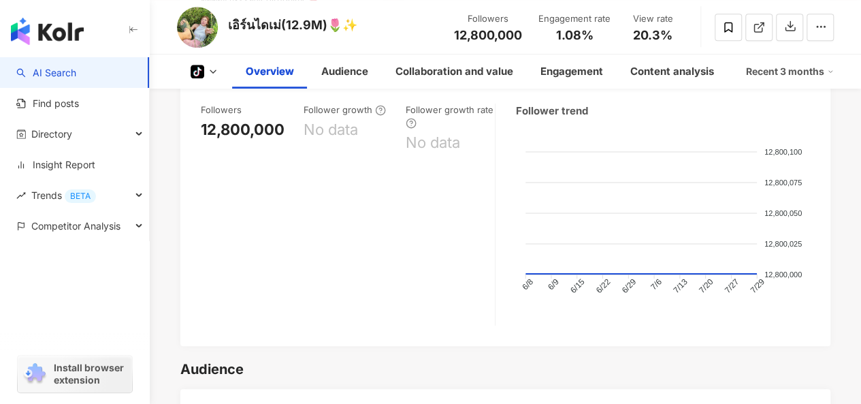
scroll to position [0, 0]
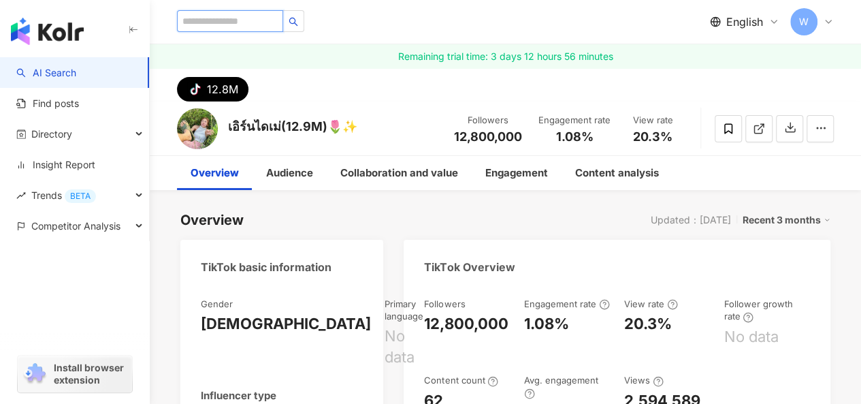
click at [251, 23] on input "search" at bounding box center [230, 21] width 106 height 22
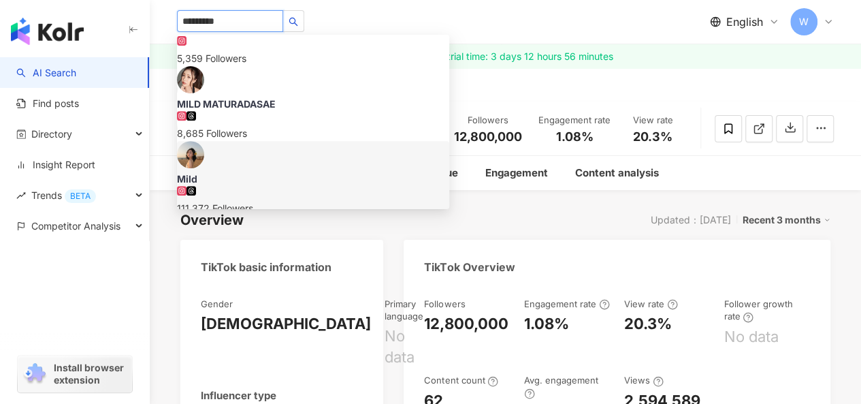
scroll to position [340, 0]
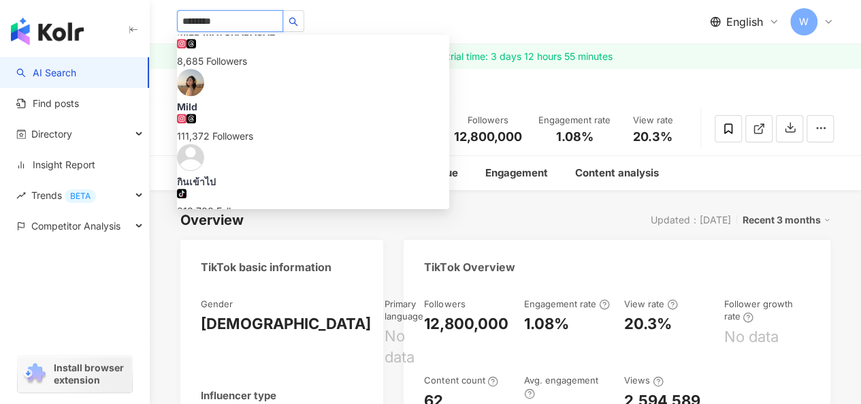
type input "*******"
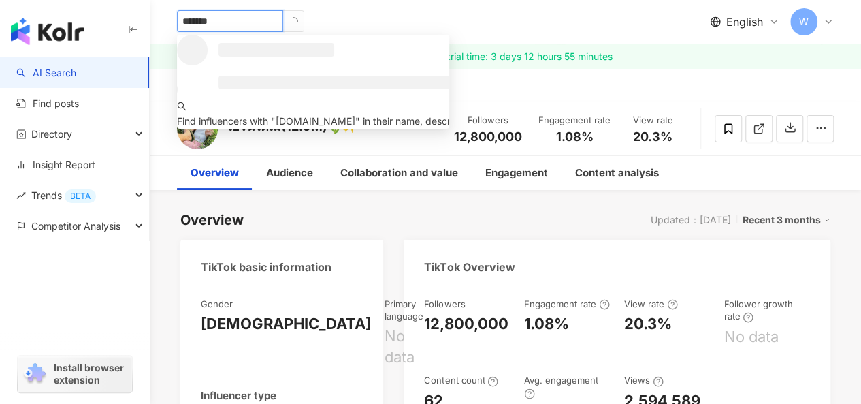
scroll to position [0, 0]
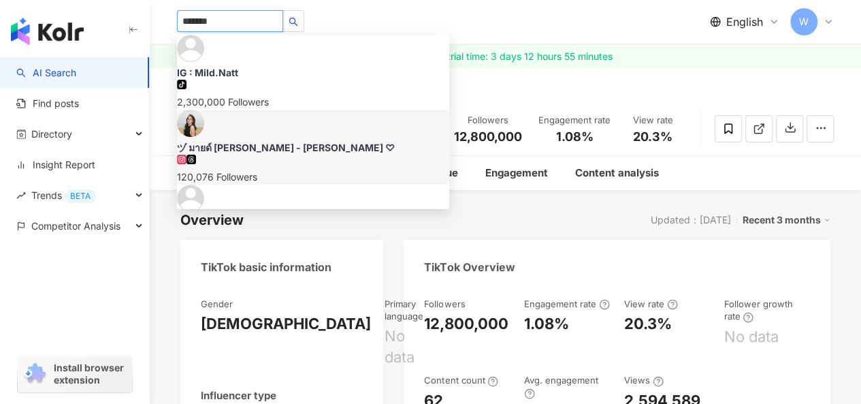
click at [199, 110] on img at bounding box center [190, 123] width 27 height 27
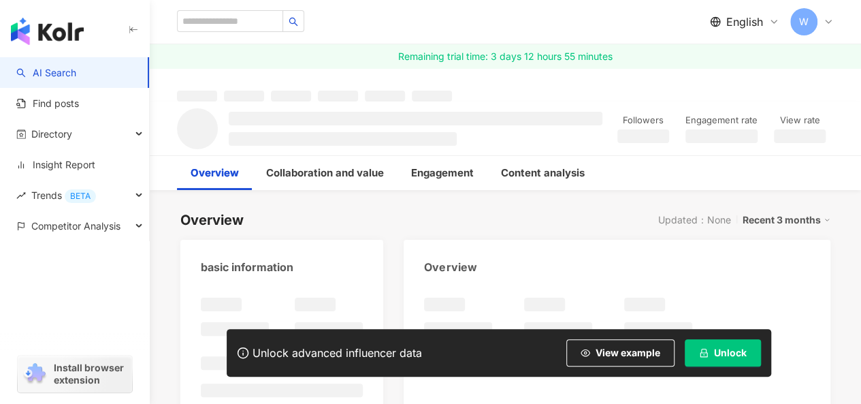
click at [705, 349] on icon "lock" at bounding box center [704, 353] width 10 height 10
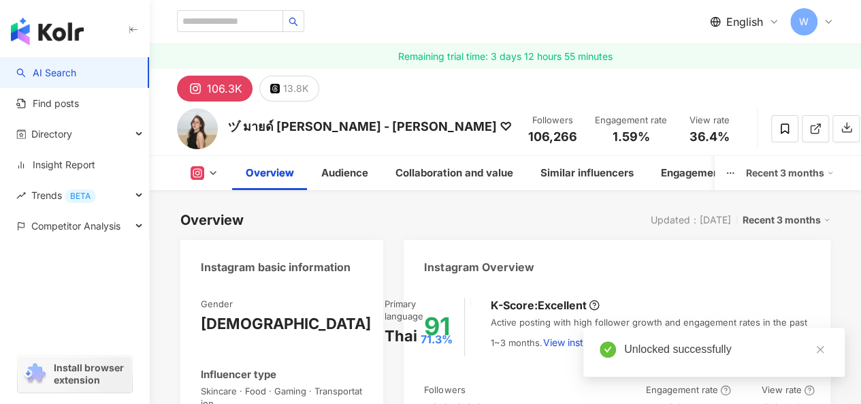
scroll to position [272, 0]
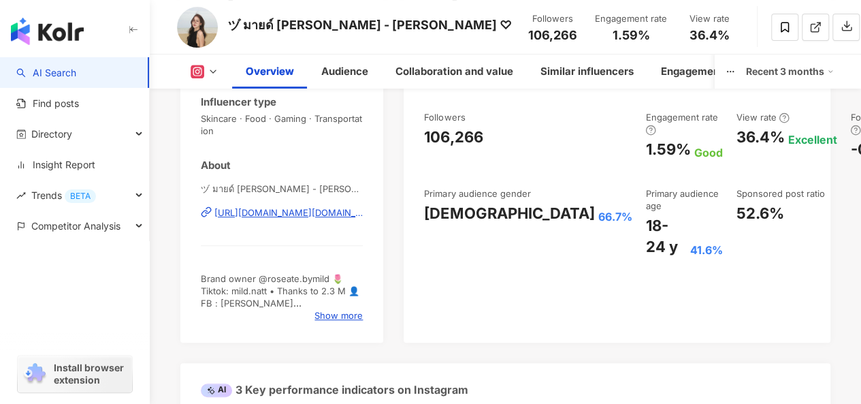
click at [645, 149] on div "1.59% Good" at bounding box center [683, 149] width 77 height 21
click at [645, 148] on div "1.59% Good" at bounding box center [683, 149] width 77 height 21
drag, startPoint x: 528, startPoint y: 146, endPoint x: 568, endPoint y: 149, distance: 39.6
click at [645, 149] on div "1.59%" at bounding box center [667, 149] width 45 height 21
copy div "1.59%"
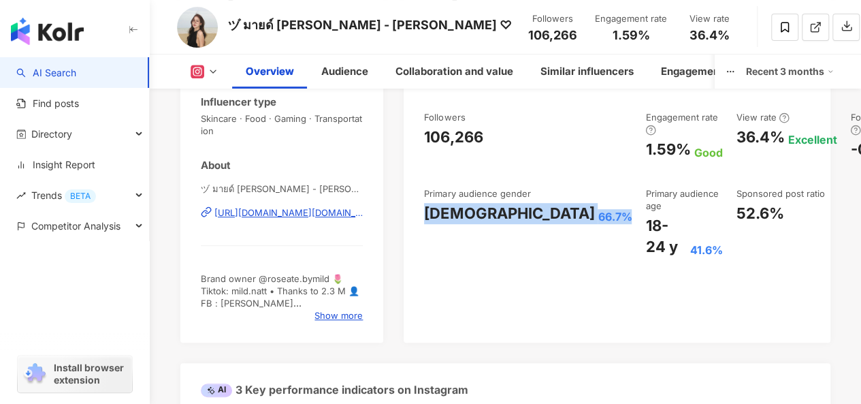
drag, startPoint x: 424, startPoint y: 226, endPoint x: 513, endPoint y: 227, distance: 88.5
click at [513, 224] on div "Female 66.7%" at bounding box center [528, 213] width 208 height 21
copy div "Female 66.7%"
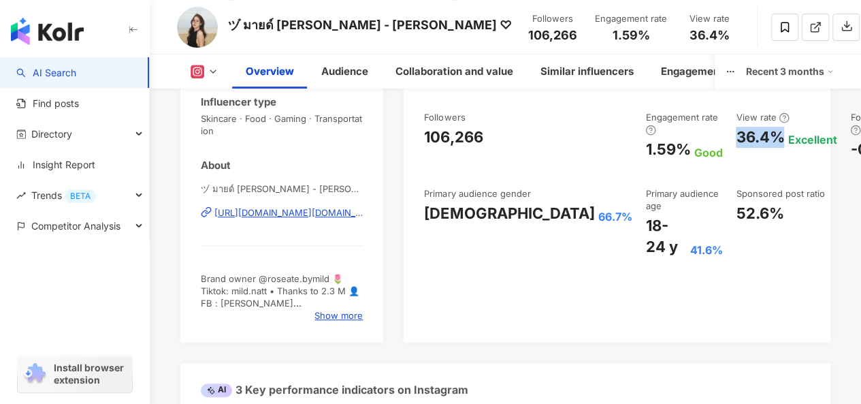
drag, startPoint x: 623, startPoint y: 133, endPoint x: 668, endPoint y: 133, distance: 45.6
click at [736, 133] on div "36.4% Excellent" at bounding box center [786, 137] width 101 height 21
copy div "36.4%"
drag, startPoint x: 531, startPoint y: 221, endPoint x: 605, endPoint y: 247, distance: 78.6
click at [645, 247] on div "18-24 y 41.6%" at bounding box center [683, 236] width 77 height 42
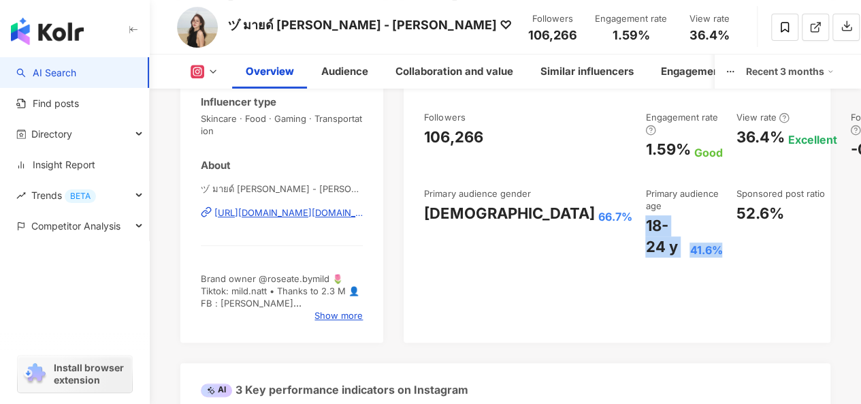
copy div "18-24 y 41.6%"
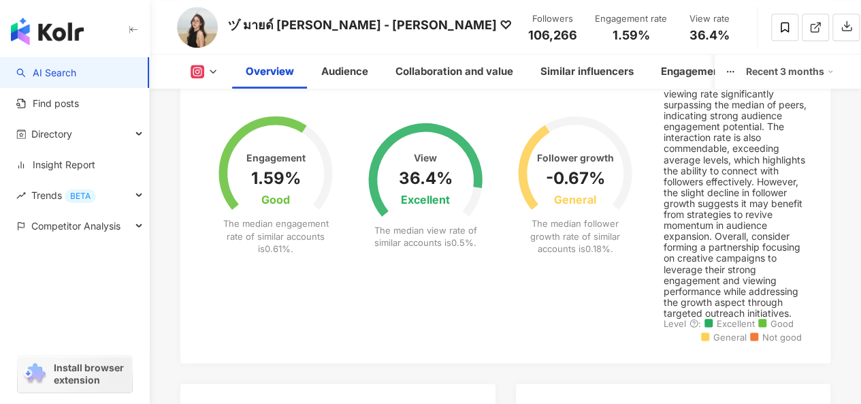
scroll to position [240, 0]
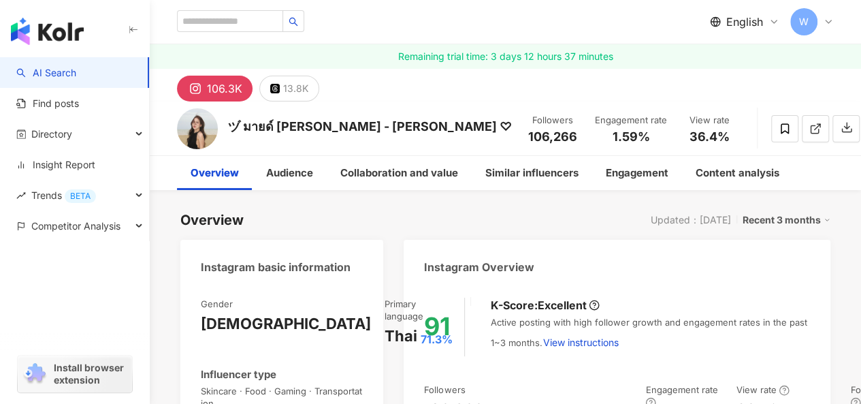
click at [252, 10] on div "English W" at bounding box center [505, 22] width 657 height 44
click at [245, 22] on input "search" at bounding box center [230, 21] width 106 height 22
paste input "**********"
type input "**********"
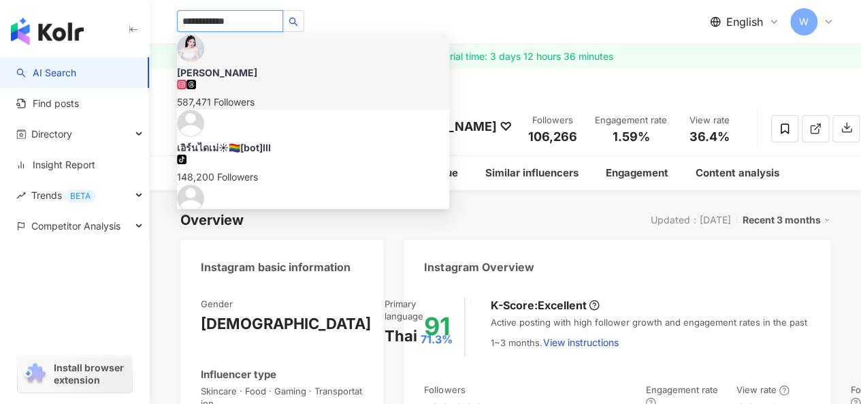
click at [201, 62] on img at bounding box center [190, 48] width 27 height 27
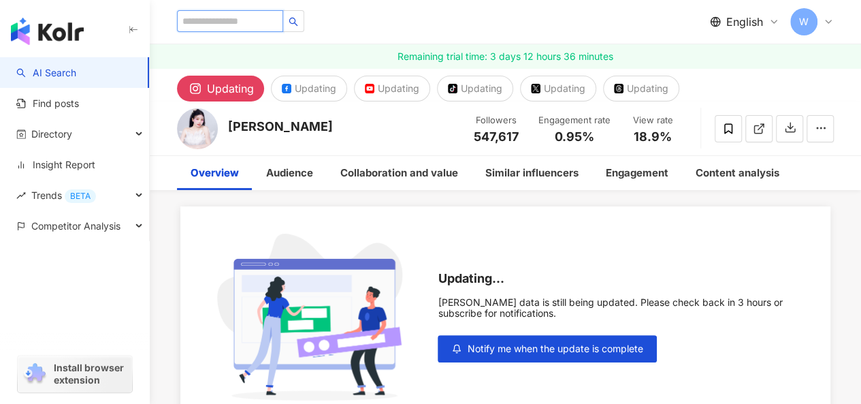
click at [261, 18] on input "search" at bounding box center [230, 21] width 106 height 22
